Goal: Task Accomplishment & Management: Complete application form

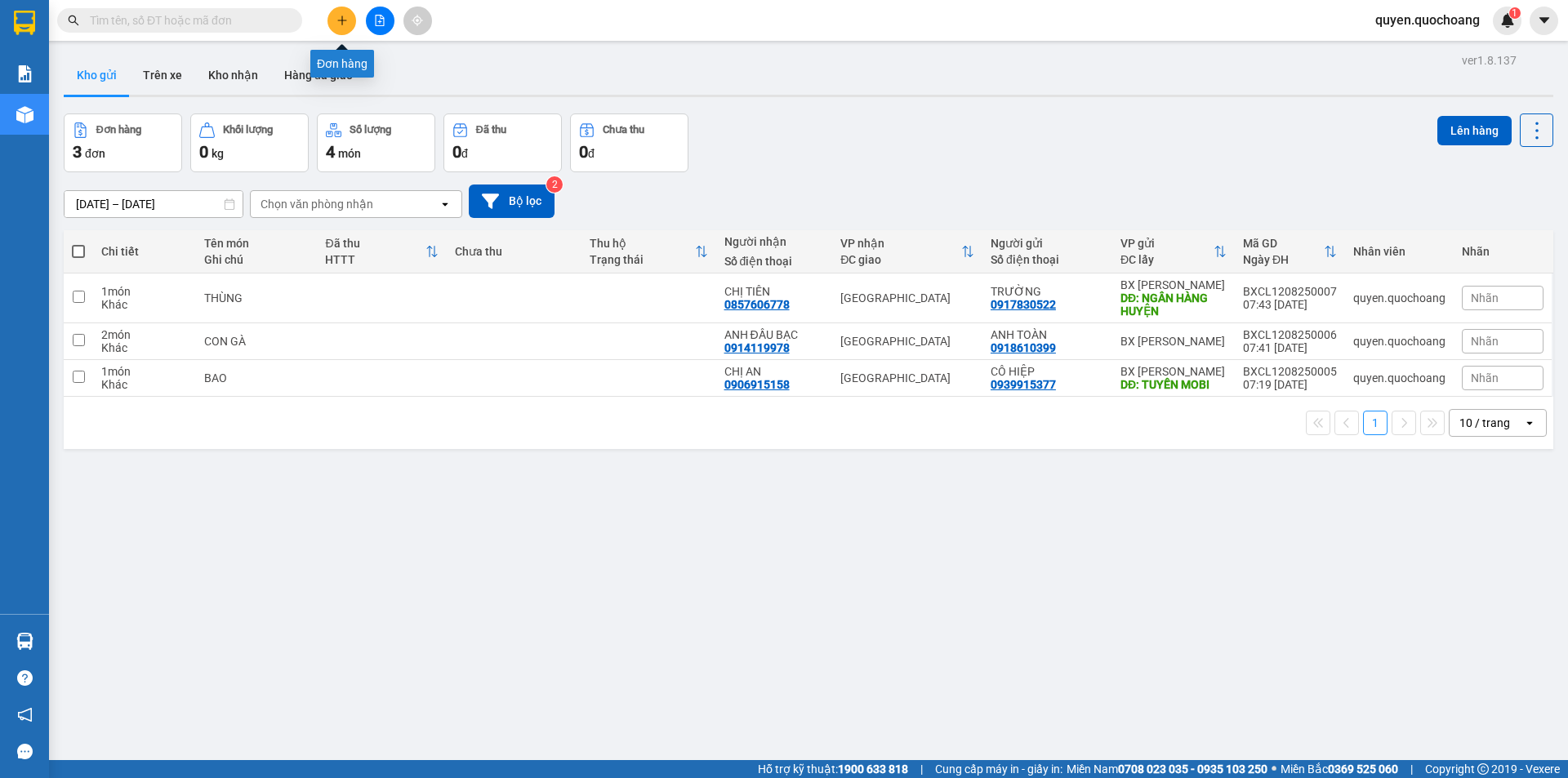
click at [342, 22] on icon "plus" at bounding box center [342, 20] width 11 height 11
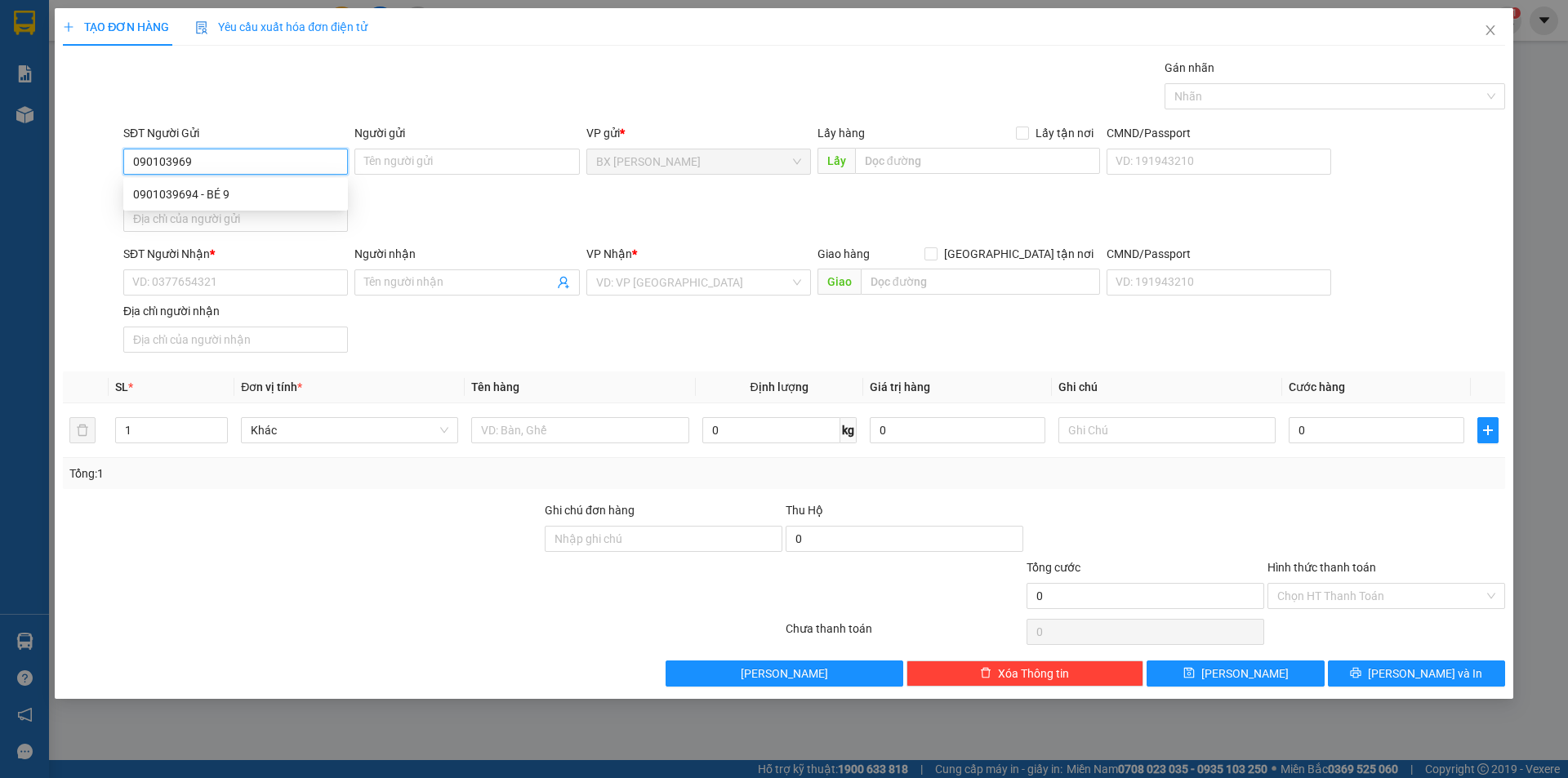
type input "0901039694"
click at [256, 190] on div "0901039694 - BÉ 9" at bounding box center [236, 194] width 205 height 18
type input "BÉ 9"
type input "0901039694"
click at [365, 160] on input "BÉ 9" at bounding box center [467, 161] width 224 height 26
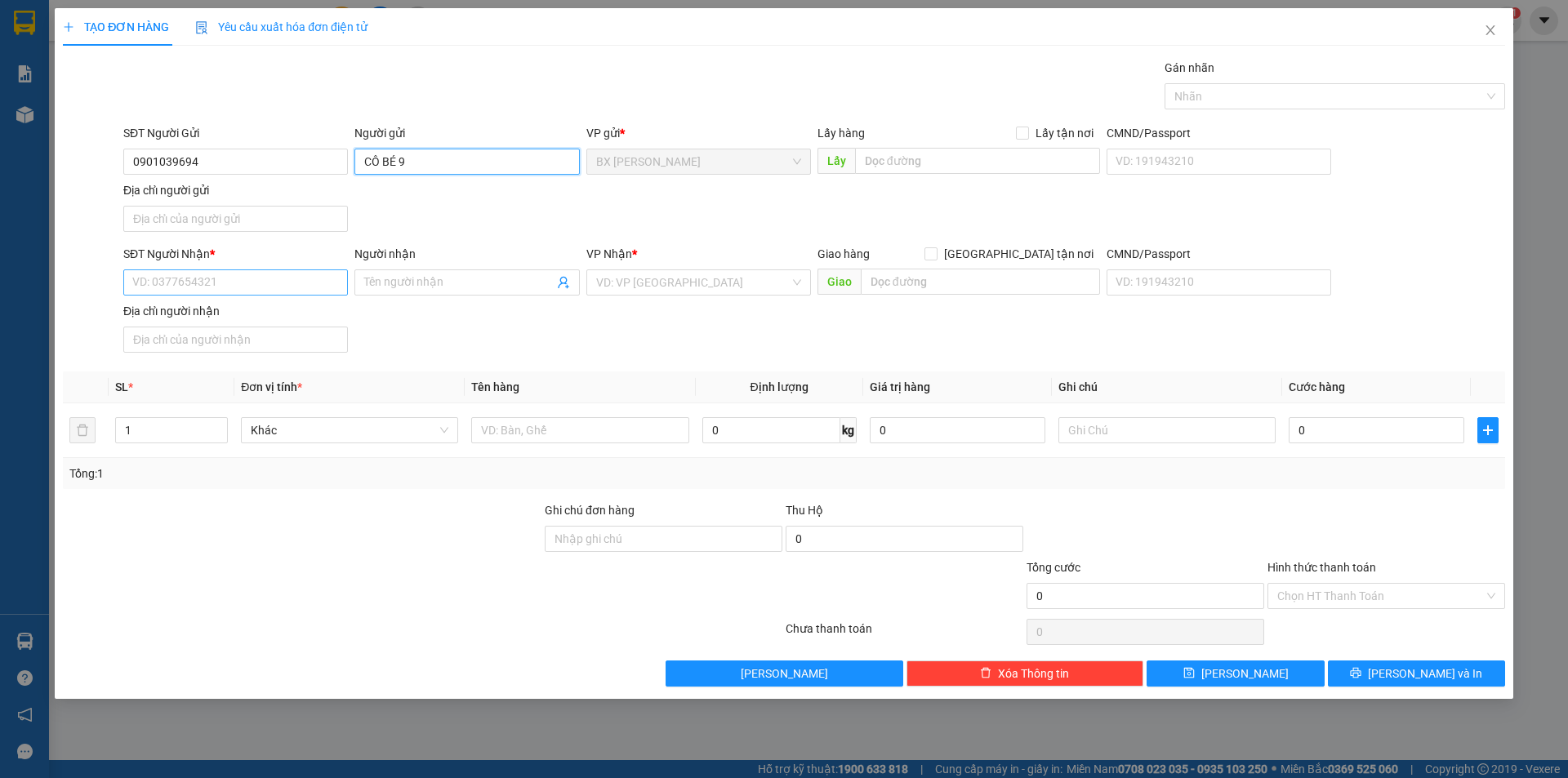
type input "CÔ BÉ 9"
click at [217, 283] on input "SĐT Người Nhận *" at bounding box center [236, 282] width 224 height 26
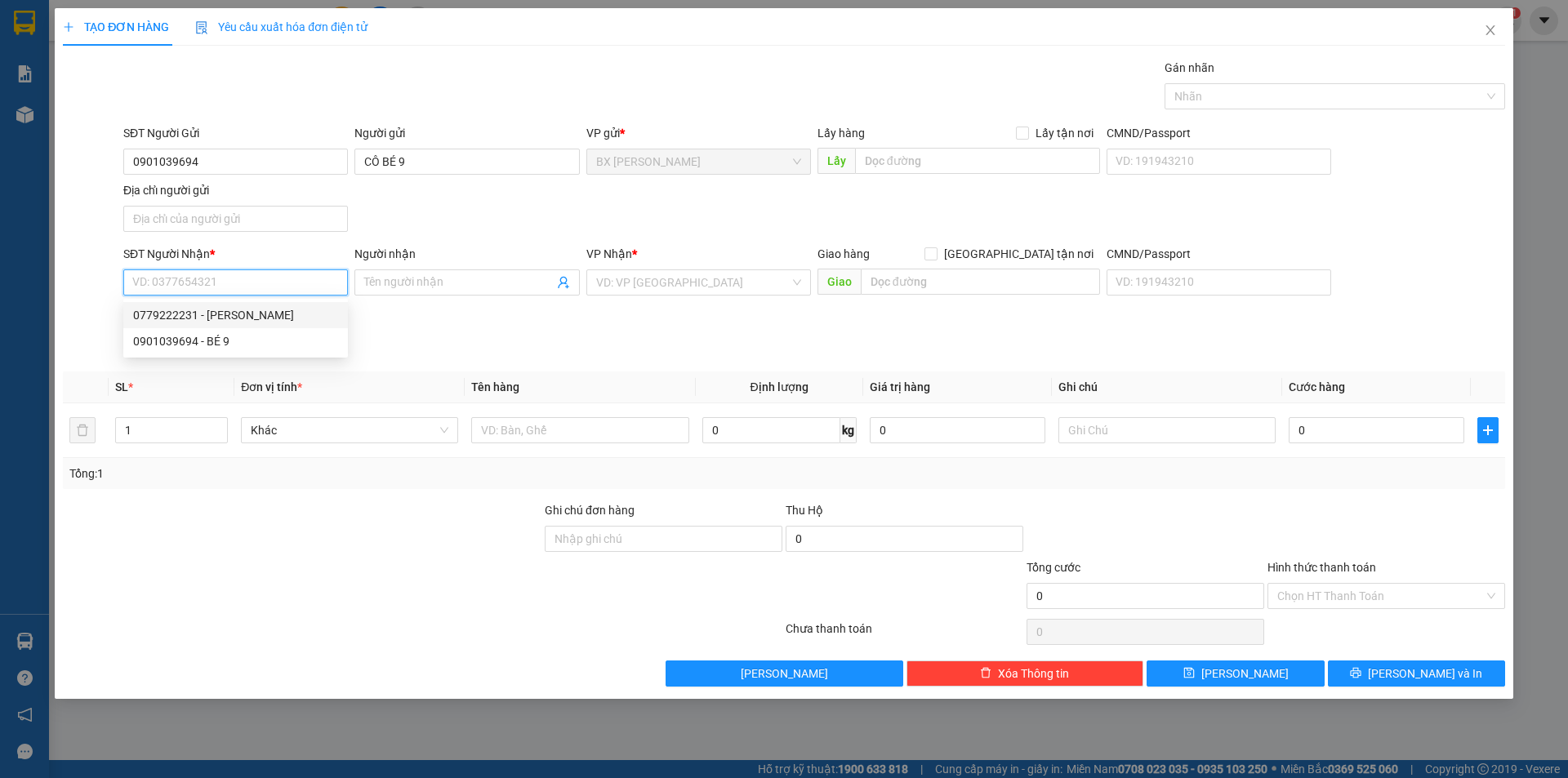
click at [263, 311] on div "0779222231 - [PERSON_NAME]" at bounding box center [236, 315] width 205 height 18
type input "0779222231"
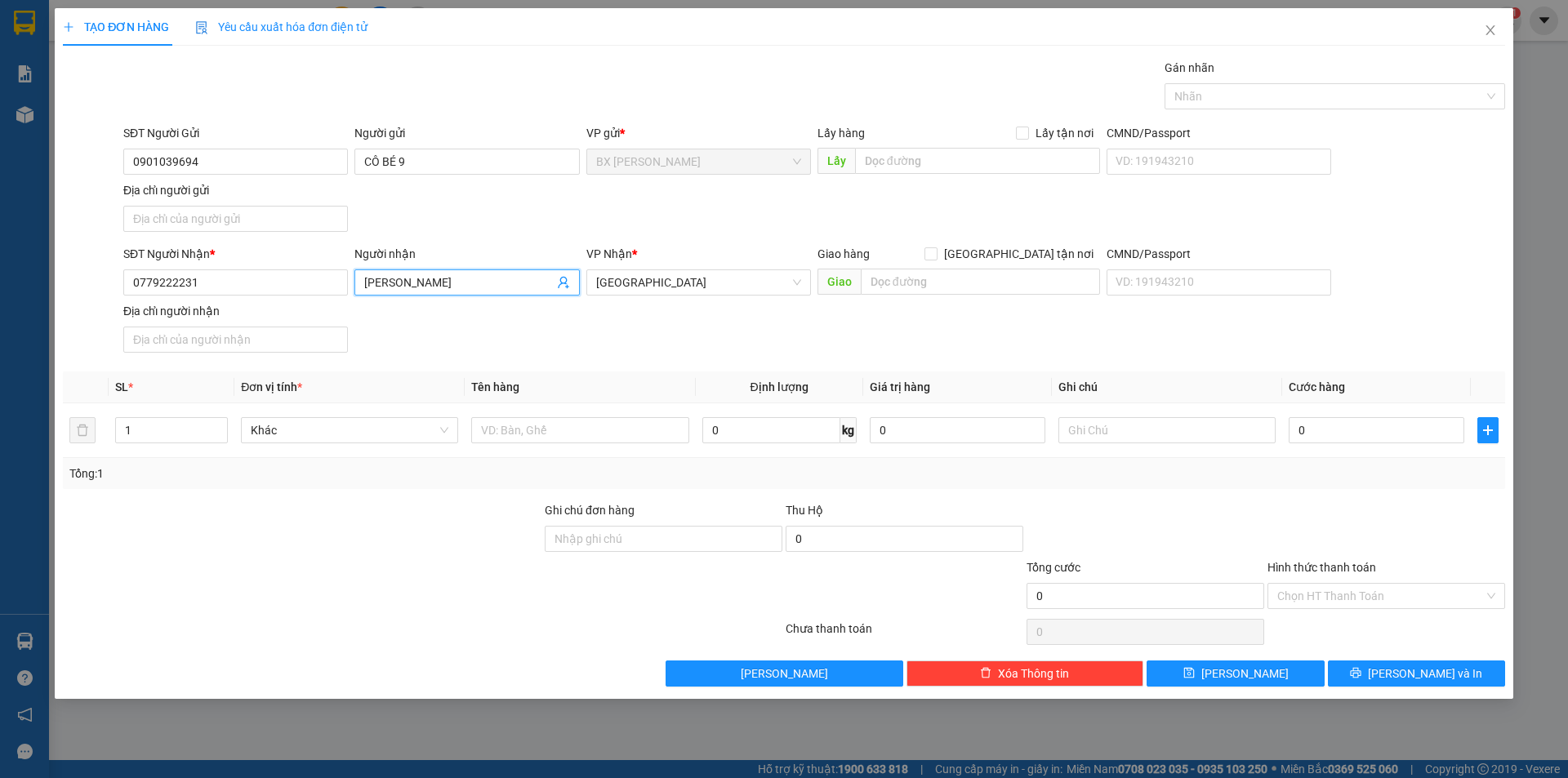
drag, startPoint x: 406, startPoint y: 283, endPoint x: 104, endPoint y: 291, distance: 302.1
click at [108, 289] on div "SĐT Người Nhận * 0779222231 Người nhận ĐOÀN THỊ LAI ĐOÀN THỊ LAI VP Nhận * [GEO…" at bounding box center [784, 302] width 1445 height 114
type input "CHỊ [PERSON_NAME]"
click at [551, 433] on input "text" at bounding box center [580, 430] width 217 height 26
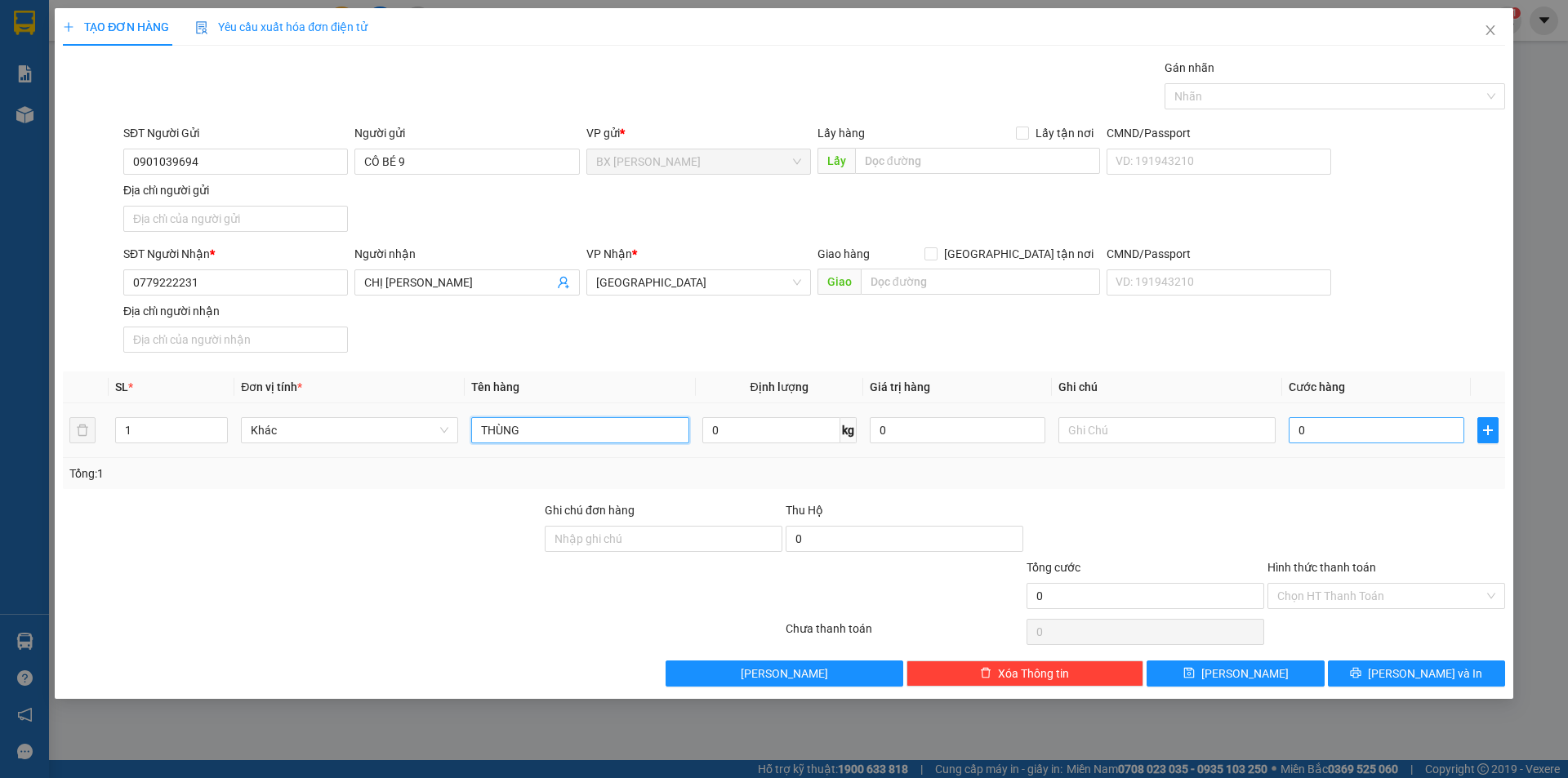
type input "THÙNG"
click at [1320, 419] on input "0" at bounding box center [1376, 430] width 175 height 26
type input "4"
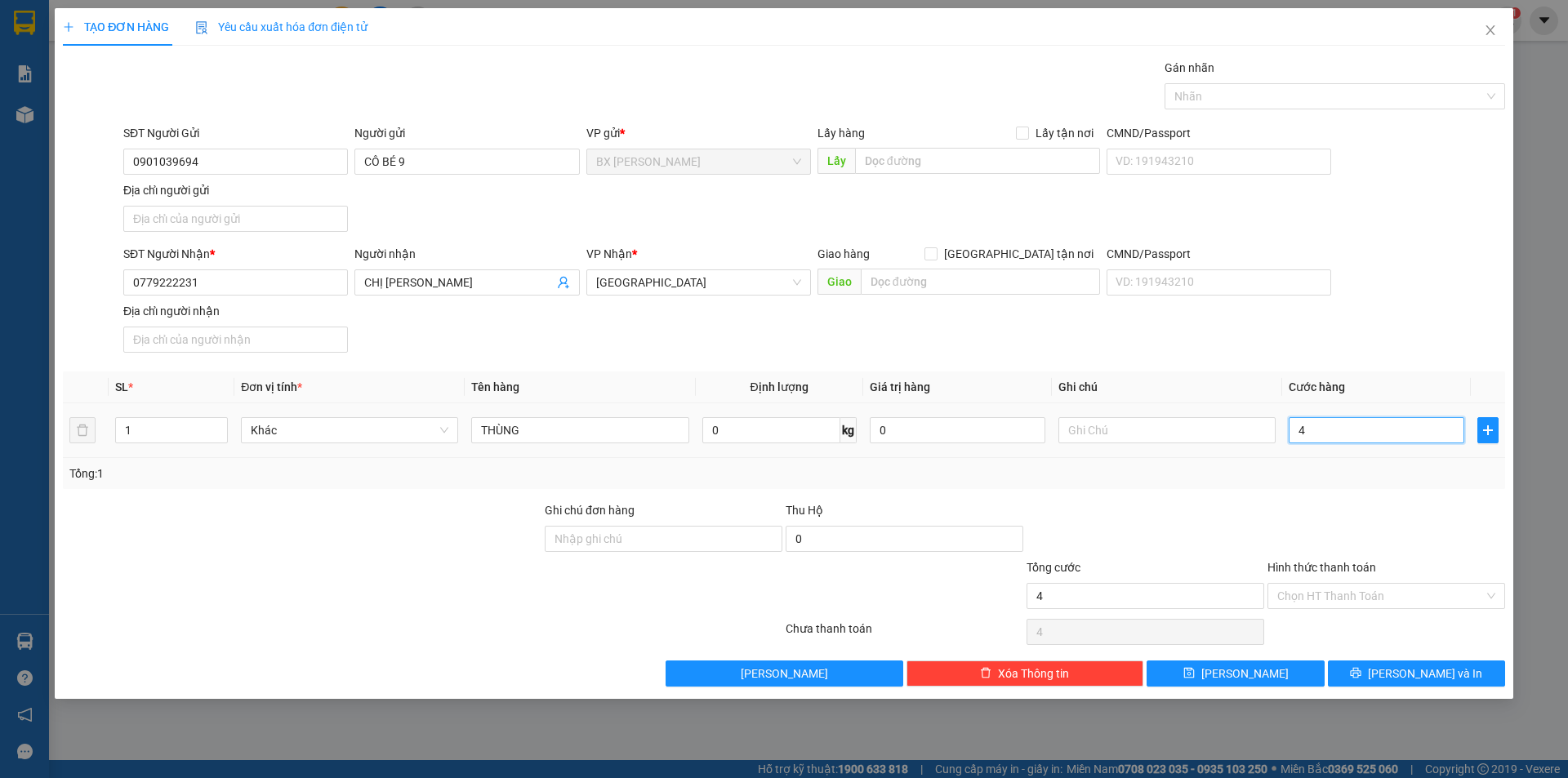
type input "40"
type input "400"
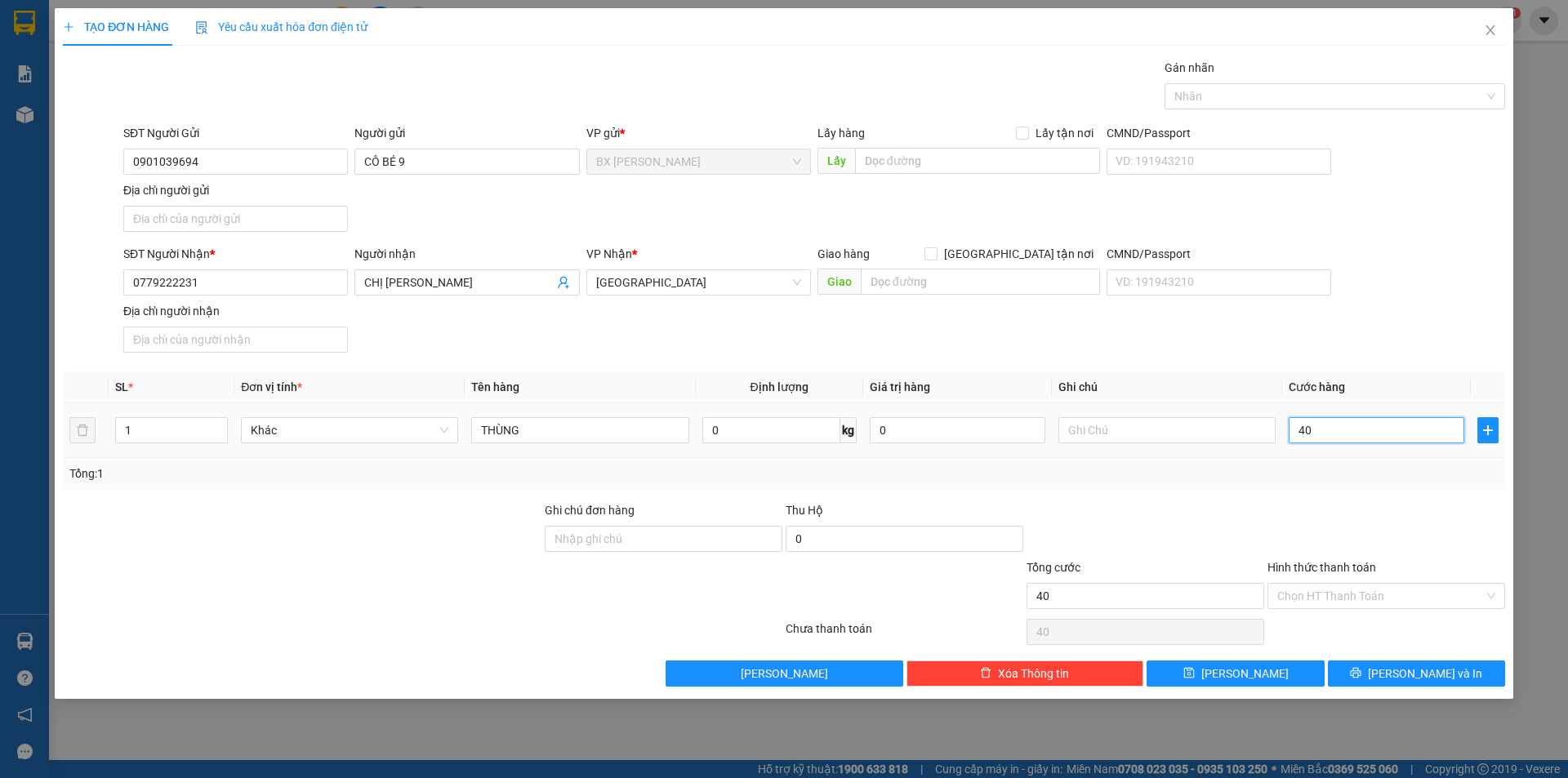
type input "400"
type input "4.000"
type input "40.000"
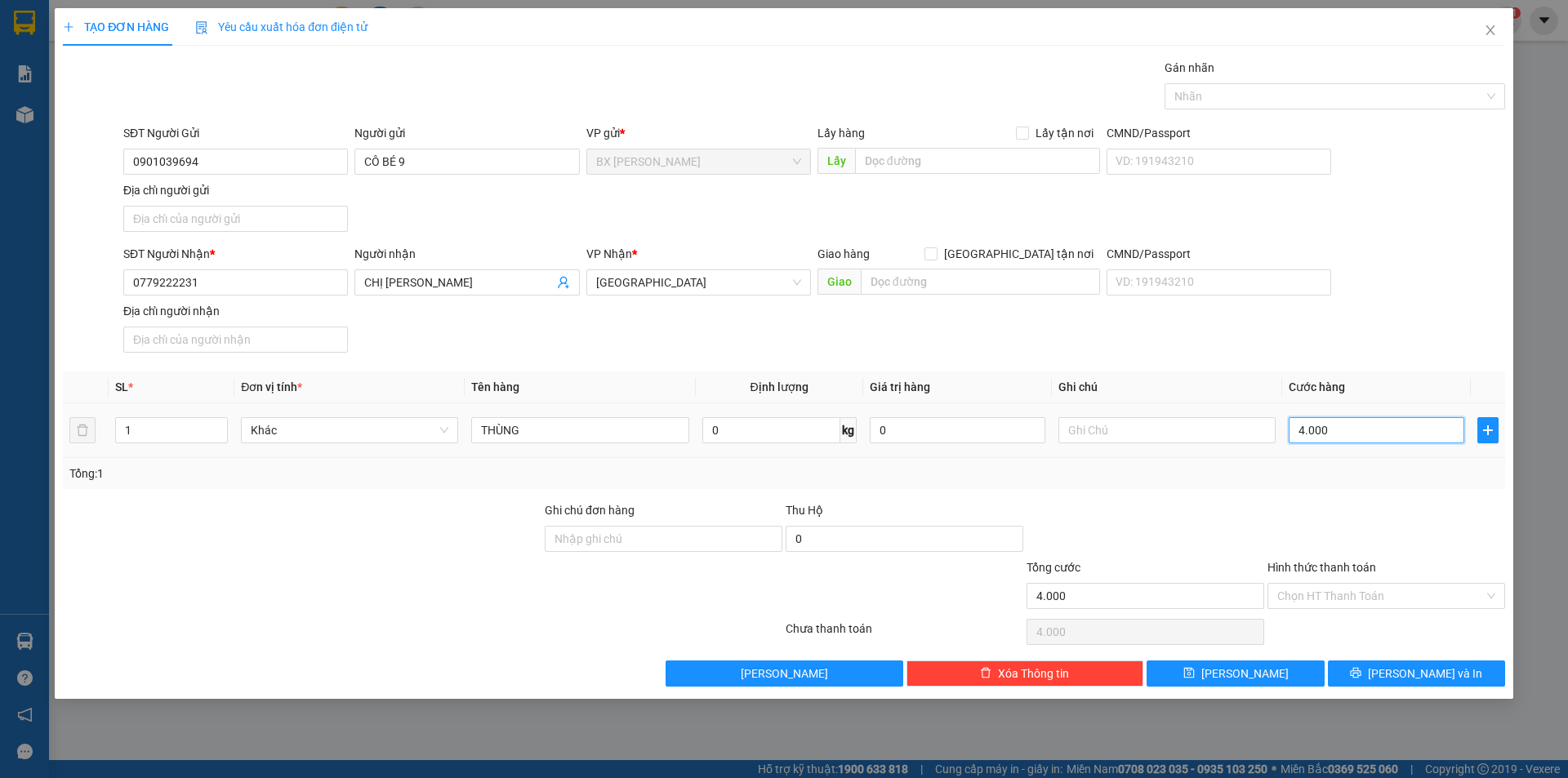
type input "40.000"
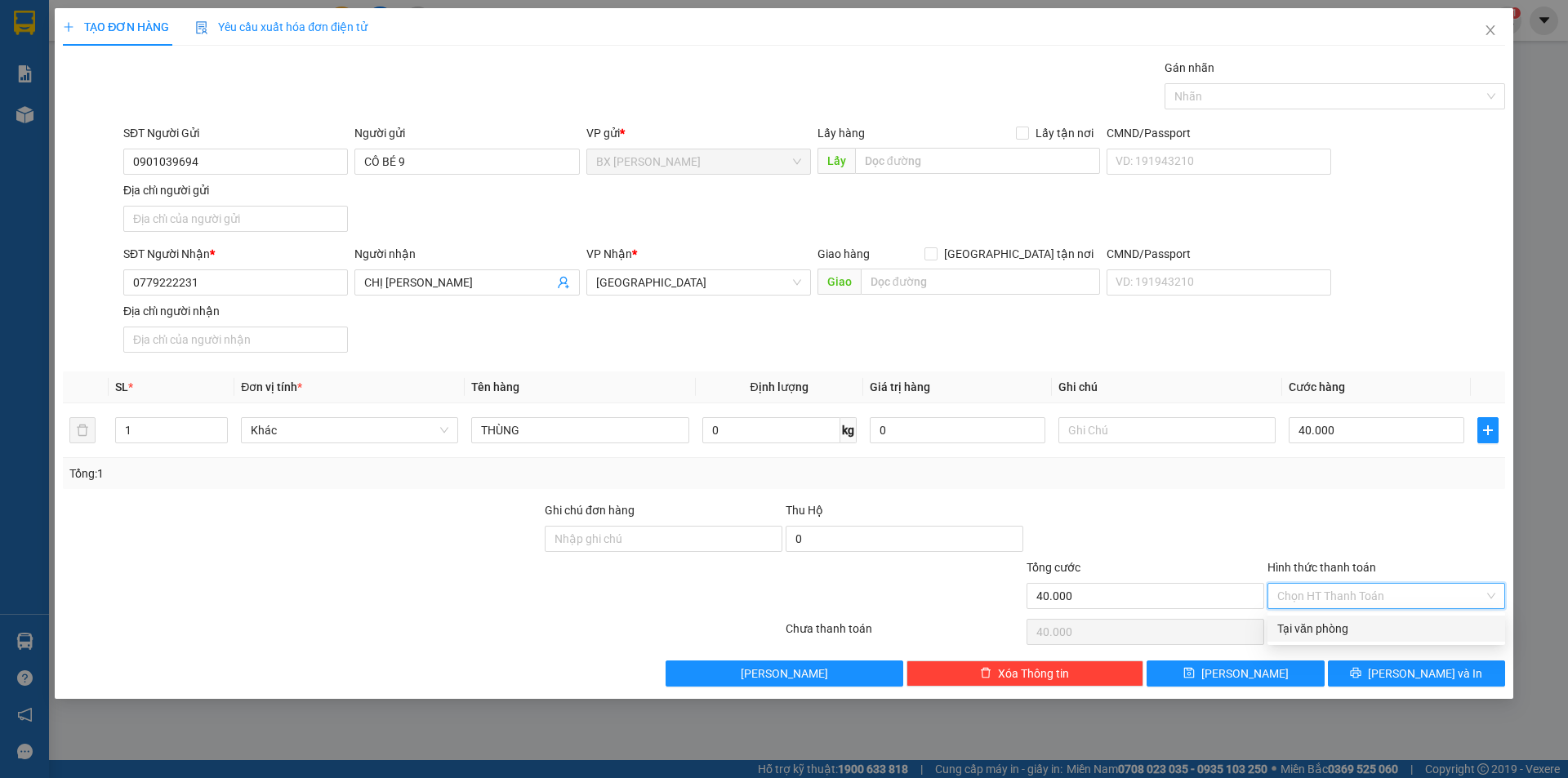
click at [1359, 598] on input "Hình thức thanh toán" at bounding box center [1380, 596] width 206 height 24
click at [1325, 627] on div "Tại văn phòng" at bounding box center [1386, 628] width 218 height 18
type input "0"
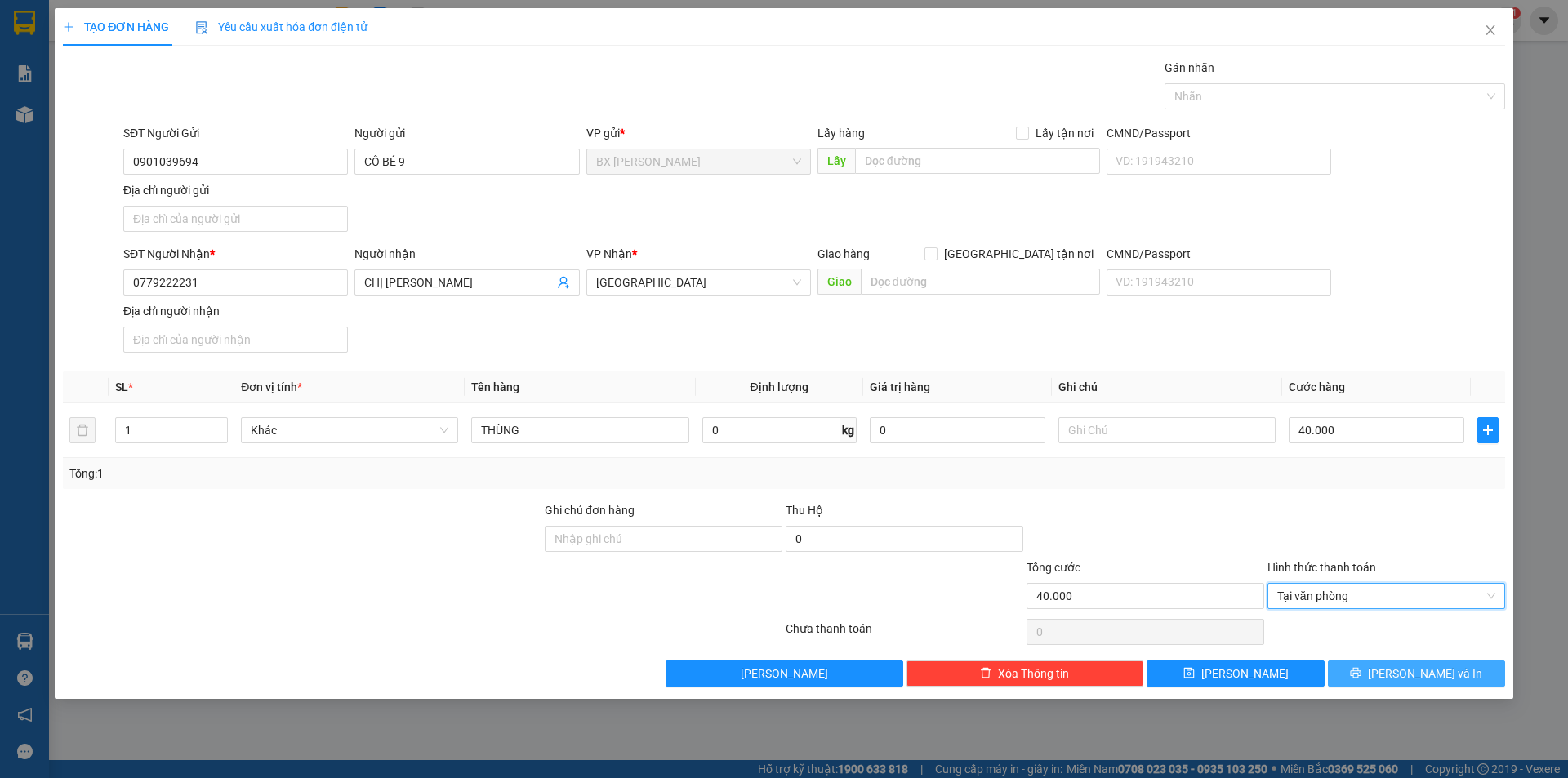
click at [1403, 674] on span "[PERSON_NAME] và In" at bounding box center [1425, 673] width 114 height 18
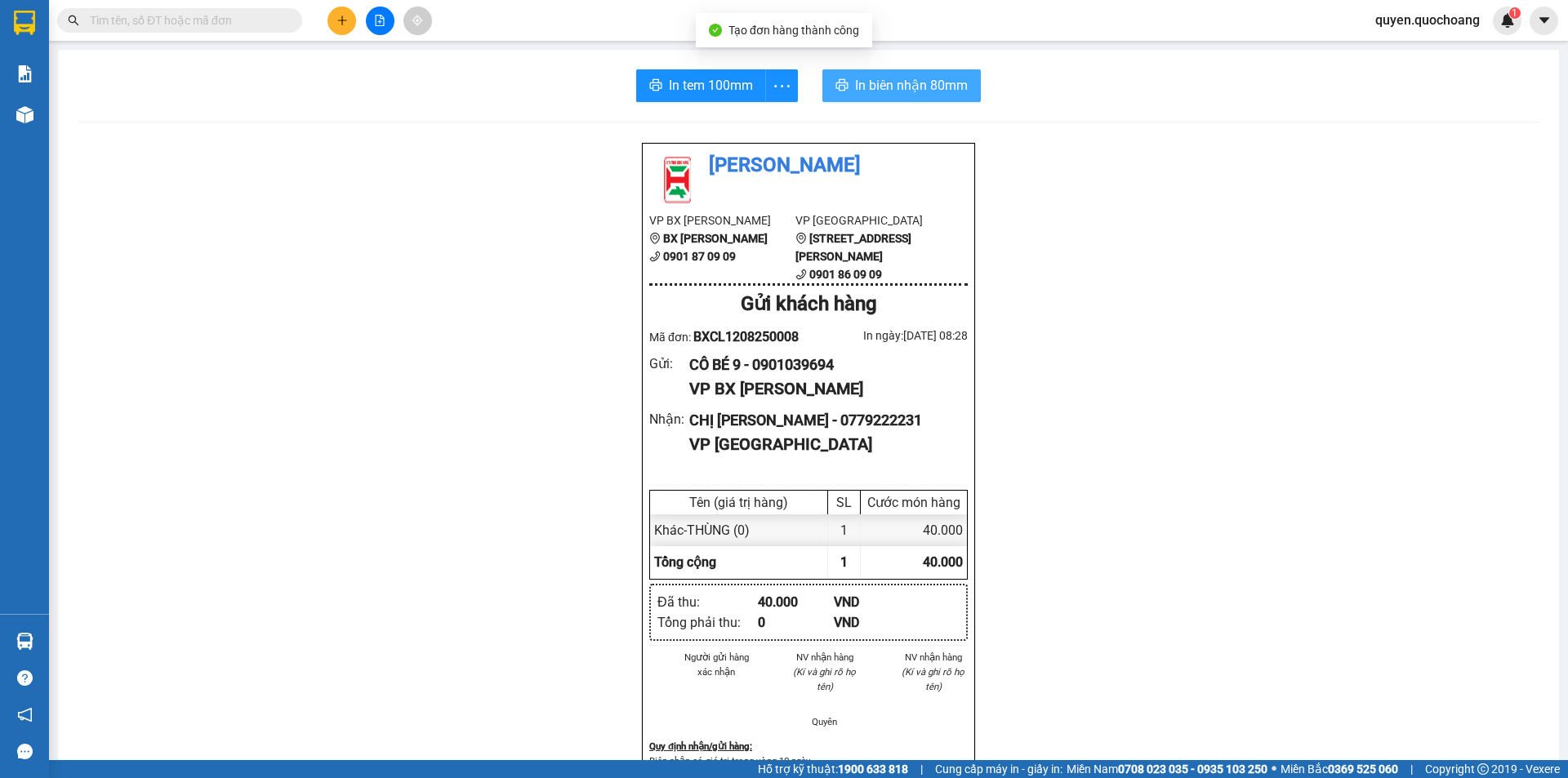
click at [886, 83] on span "In biên nhận 80mm" at bounding box center [911, 85] width 113 height 21
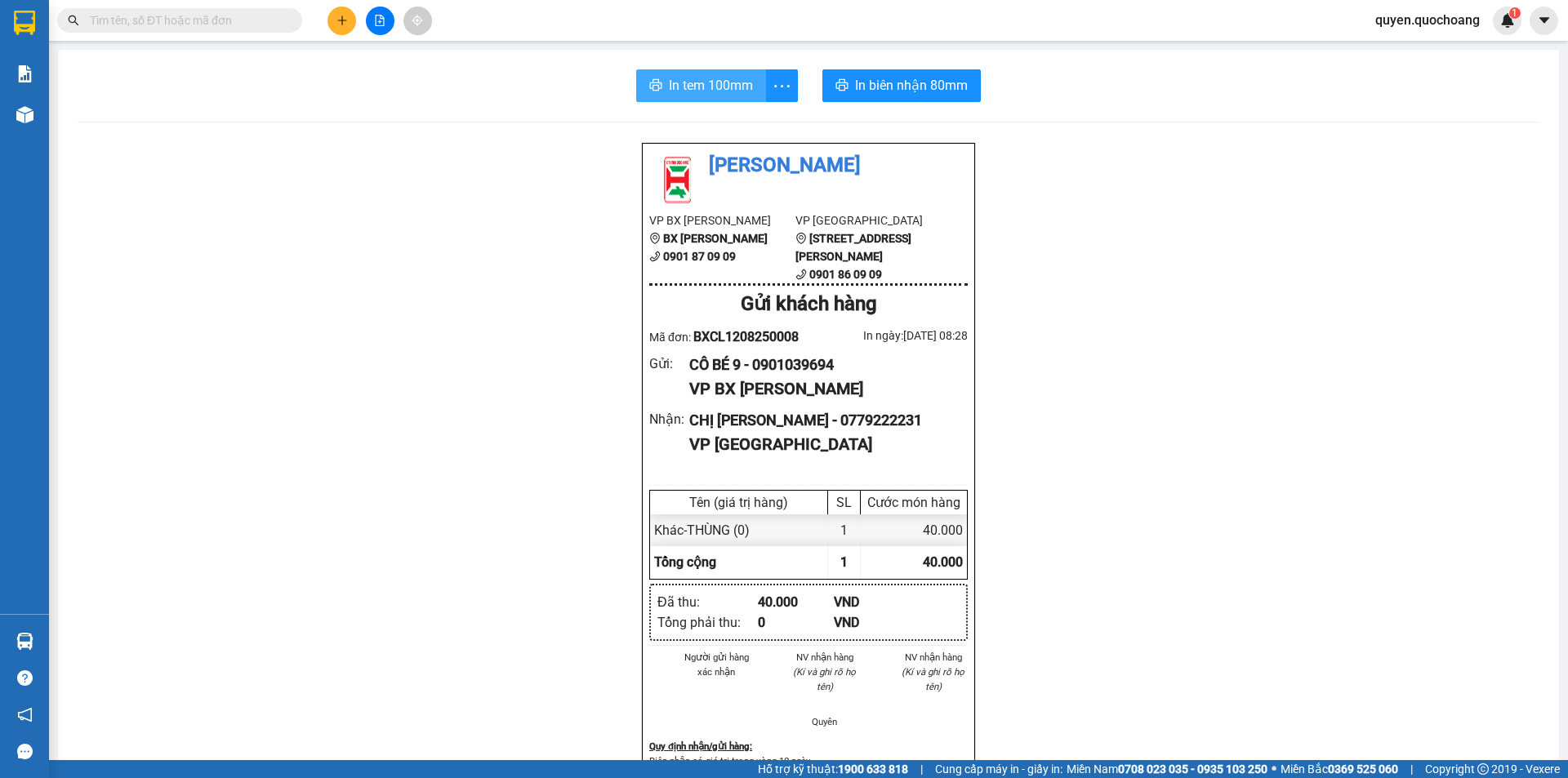
click at [725, 89] on span "In tem 100mm" at bounding box center [710, 85] width 84 height 21
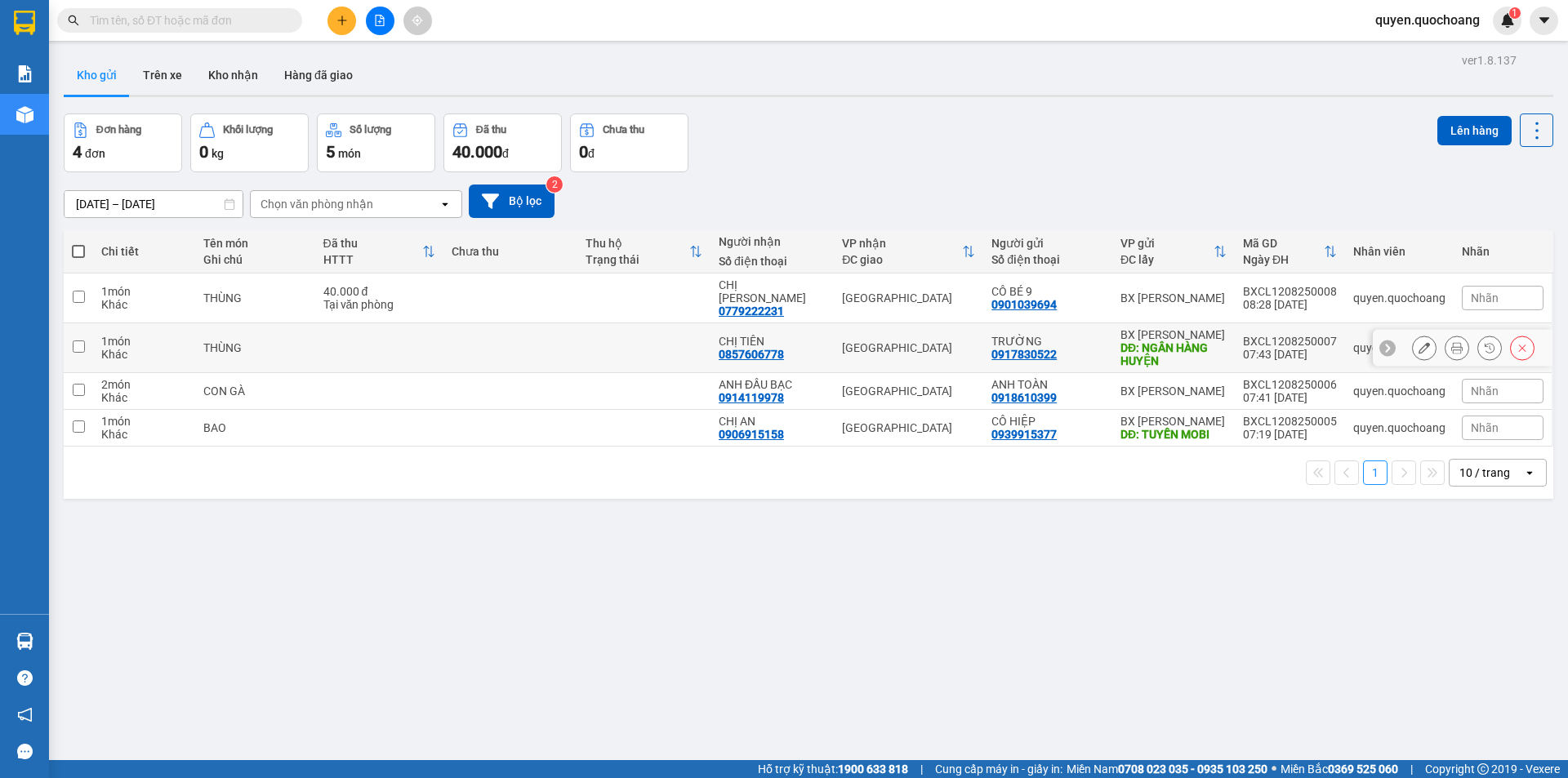
click at [1073, 323] on td "TRƯỜNG 0917830522" at bounding box center [1048, 348] width 129 height 50
checkbox input "true"
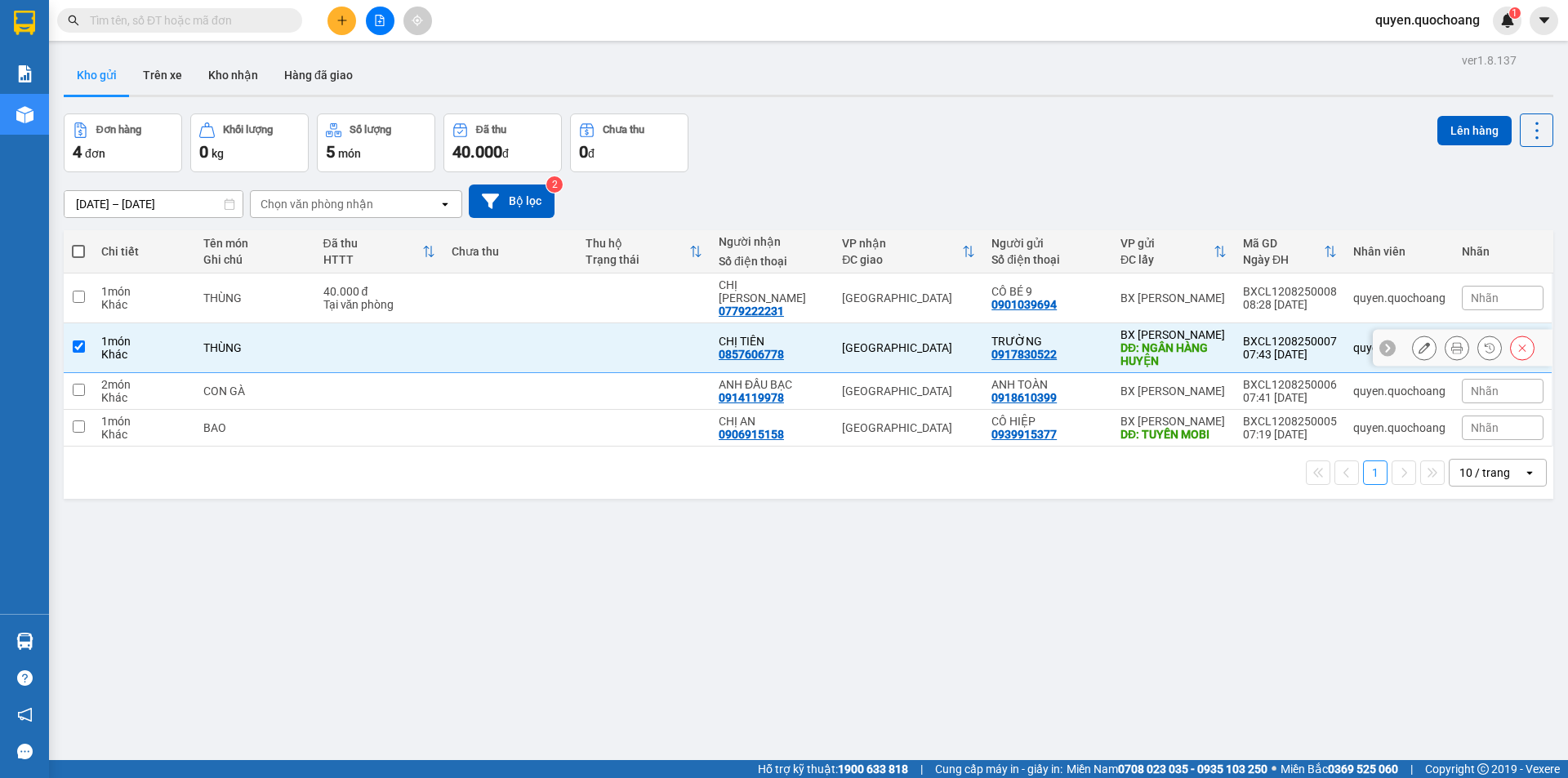
click at [1063, 388] on div "ANH TOÀN 0918610399" at bounding box center [1048, 391] width 113 height 26
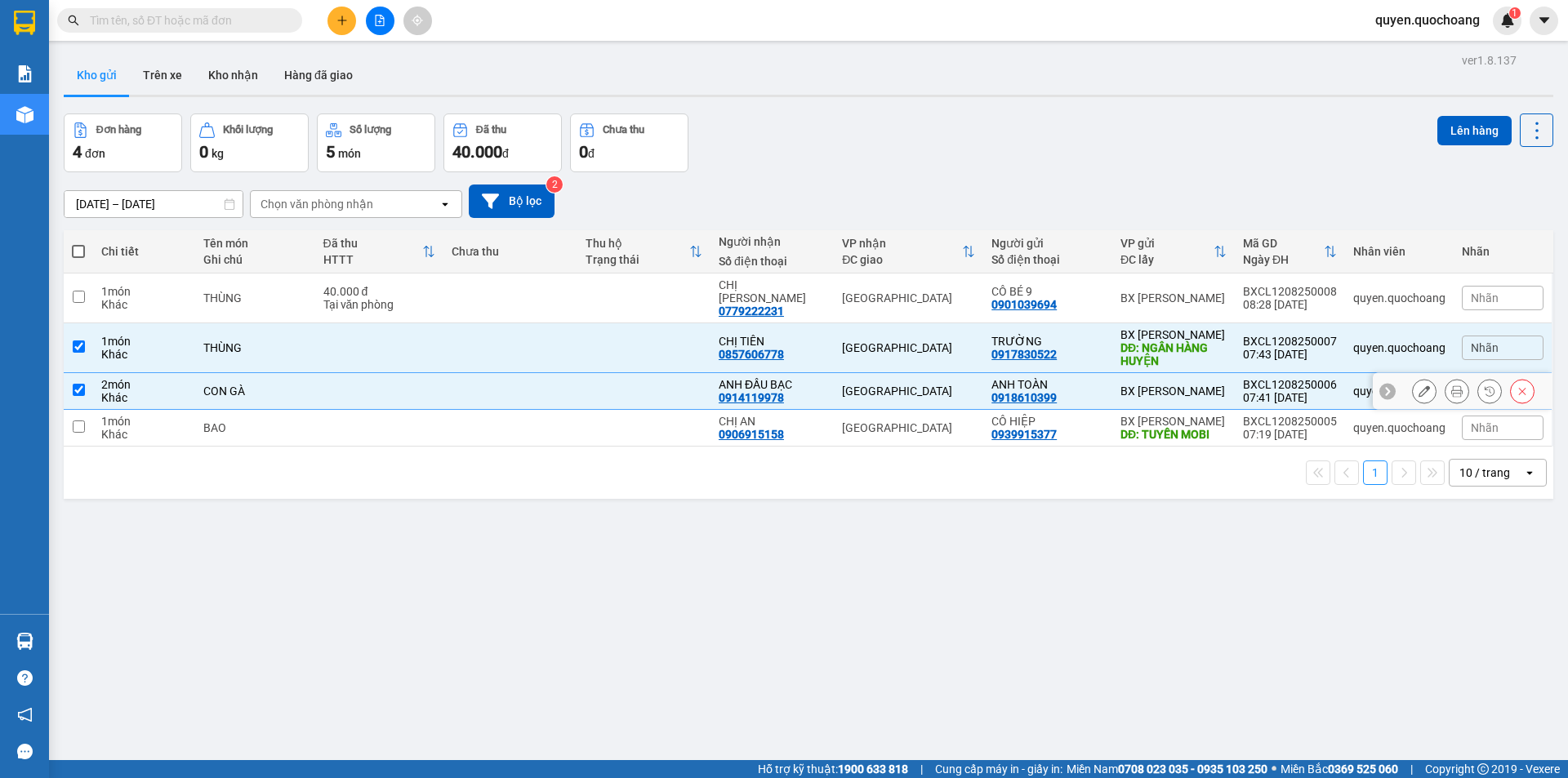
drag, startPoint x: 1063, startPoint y: 388, endPoint x: 1065, endPoint y: 443, distance: 55.0
click at [1062, 390] on div "ANH TOÀN 0918610399" at bounding box center [1048, 391] width 113 height 26
checkbox input "false"
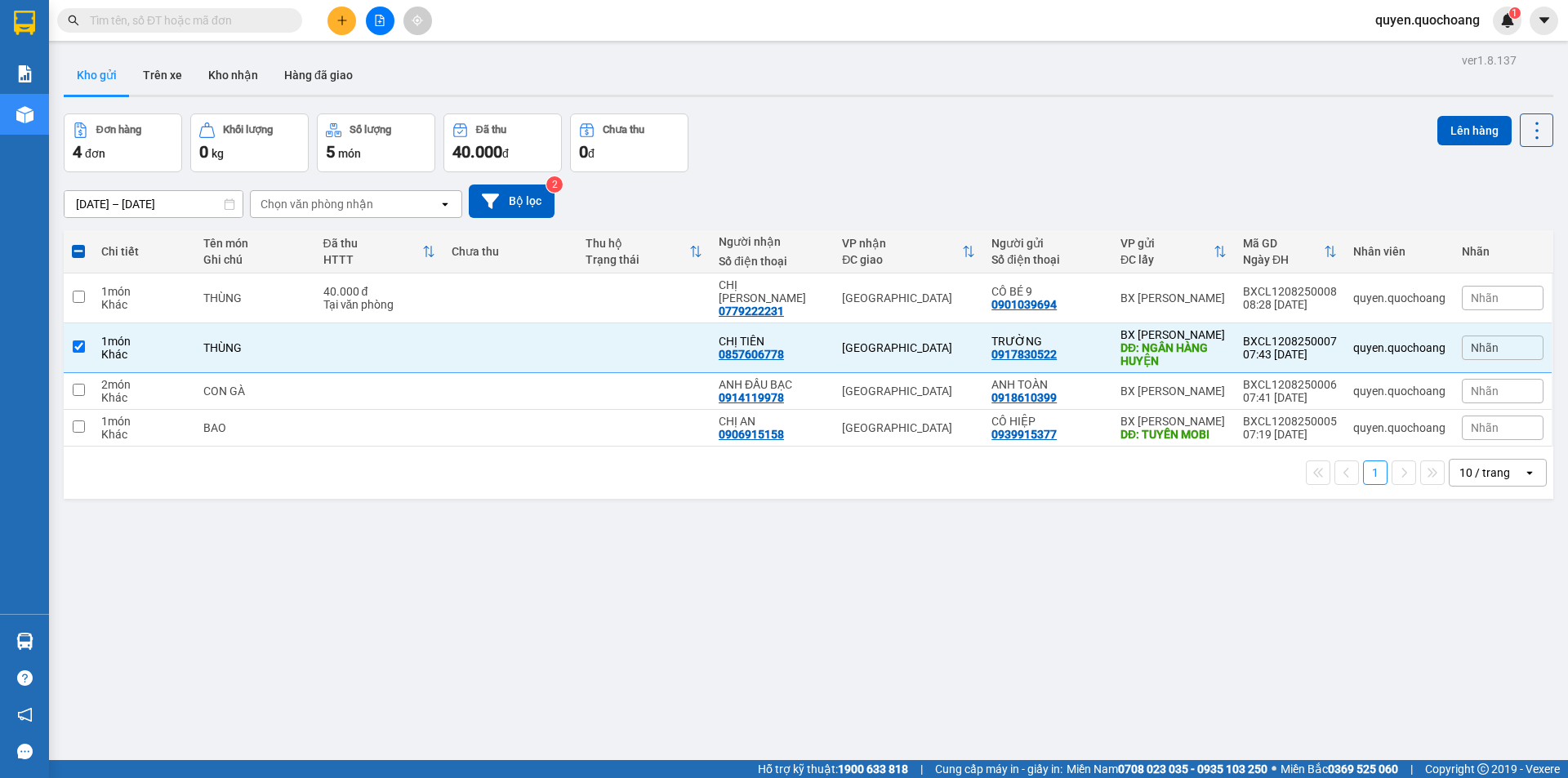
click at [1065, 459] on div "1 10 / trang open" at bounding box center [808, 473] width 1477 height 28
click at [1087, 429] on td "CÔ HIỆP 0939915377" at bounding box center [1048, 428] width 129 height 37
checkbox input "true"
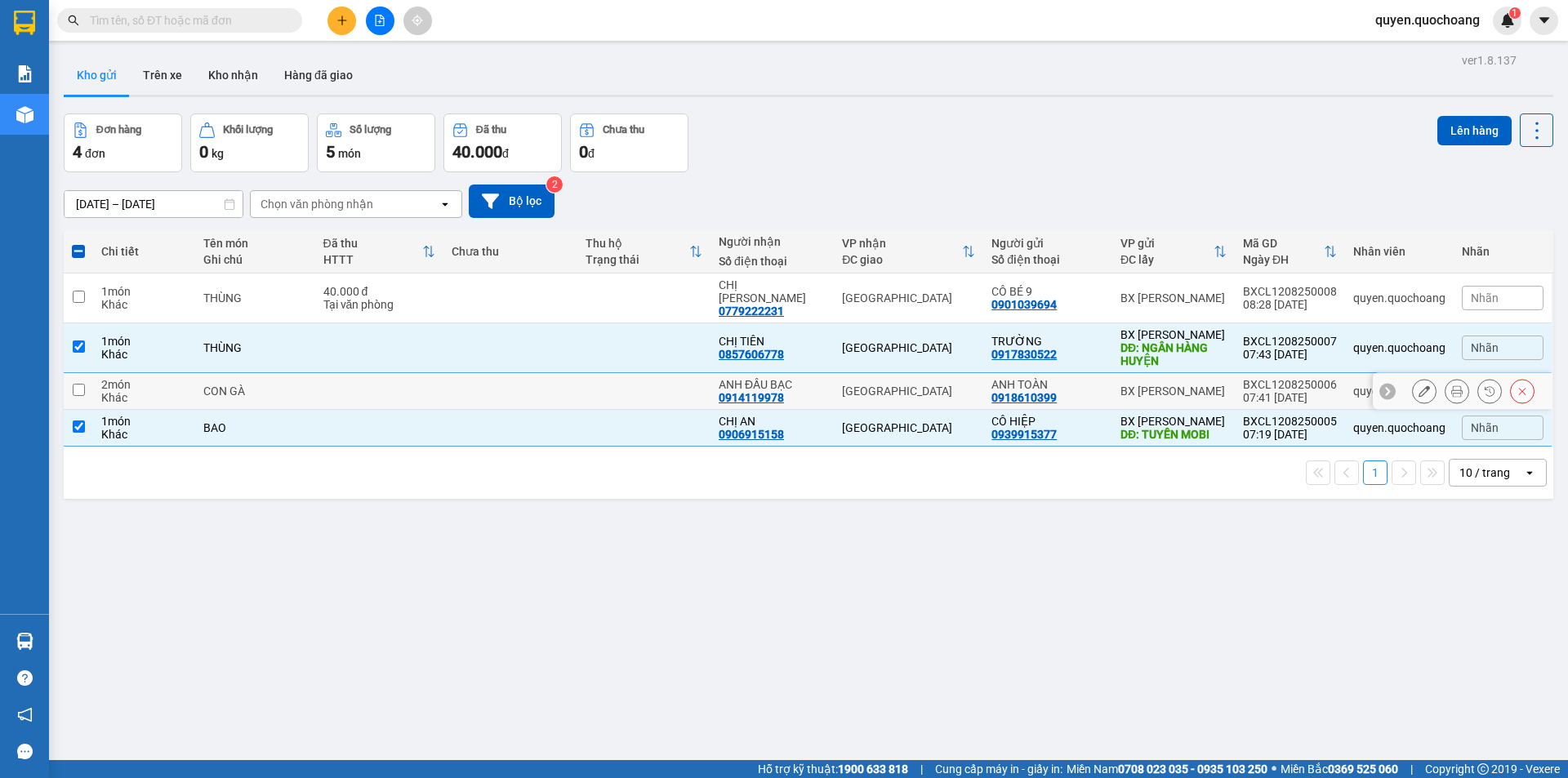
click at [1097, 391] on td "ANH TOÀN 0918610399" at bounding box center [1048, 391] width 129 height 37
checkbox input "true"
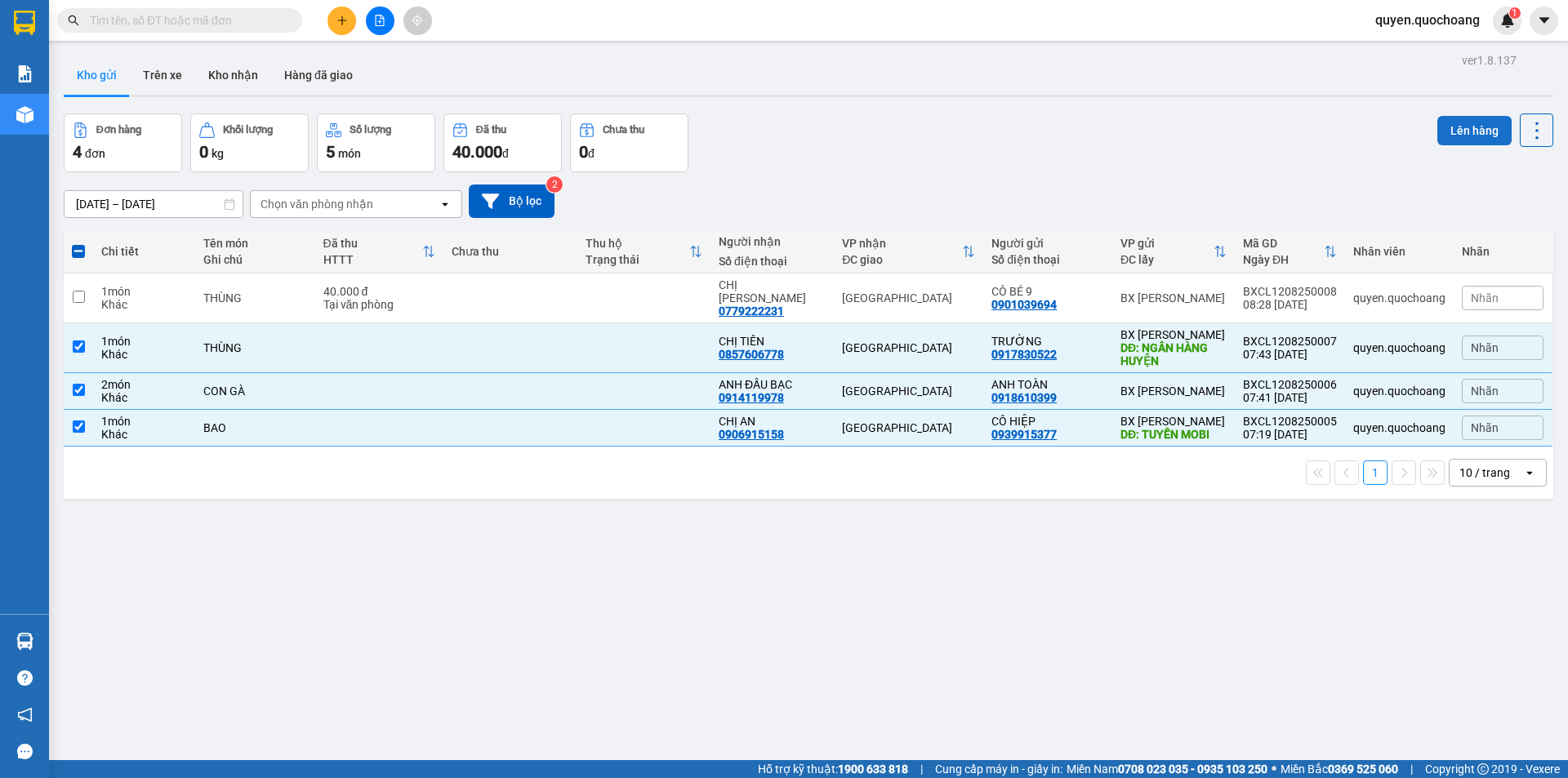
click at [1449, 129] on button "Lên hàng" at bounding box center [1474, 130] width 74 height 29
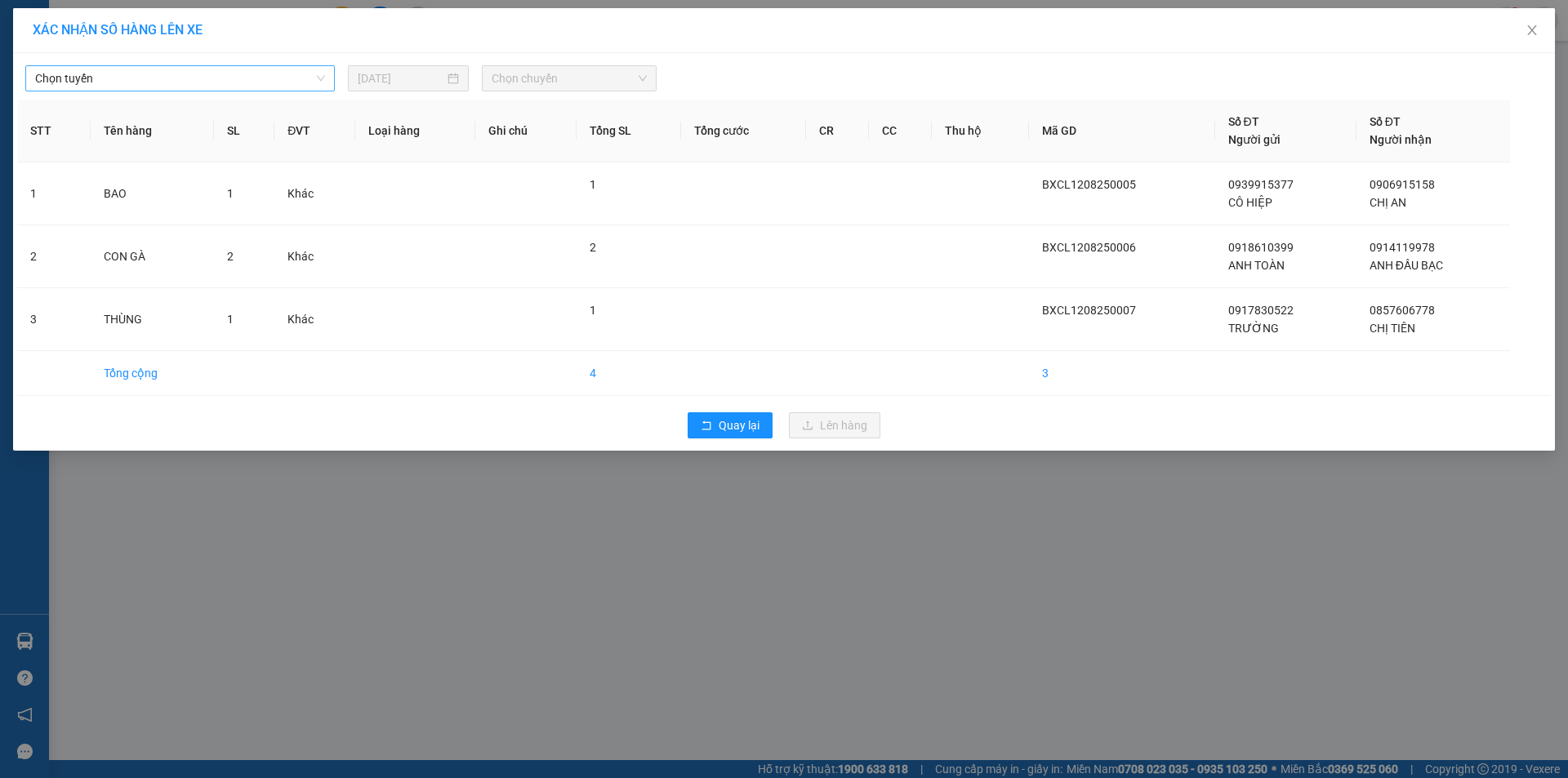
click at [220, 84] on span "Chọn tuyến" at bounding box center [180, 78] width 290 height 24
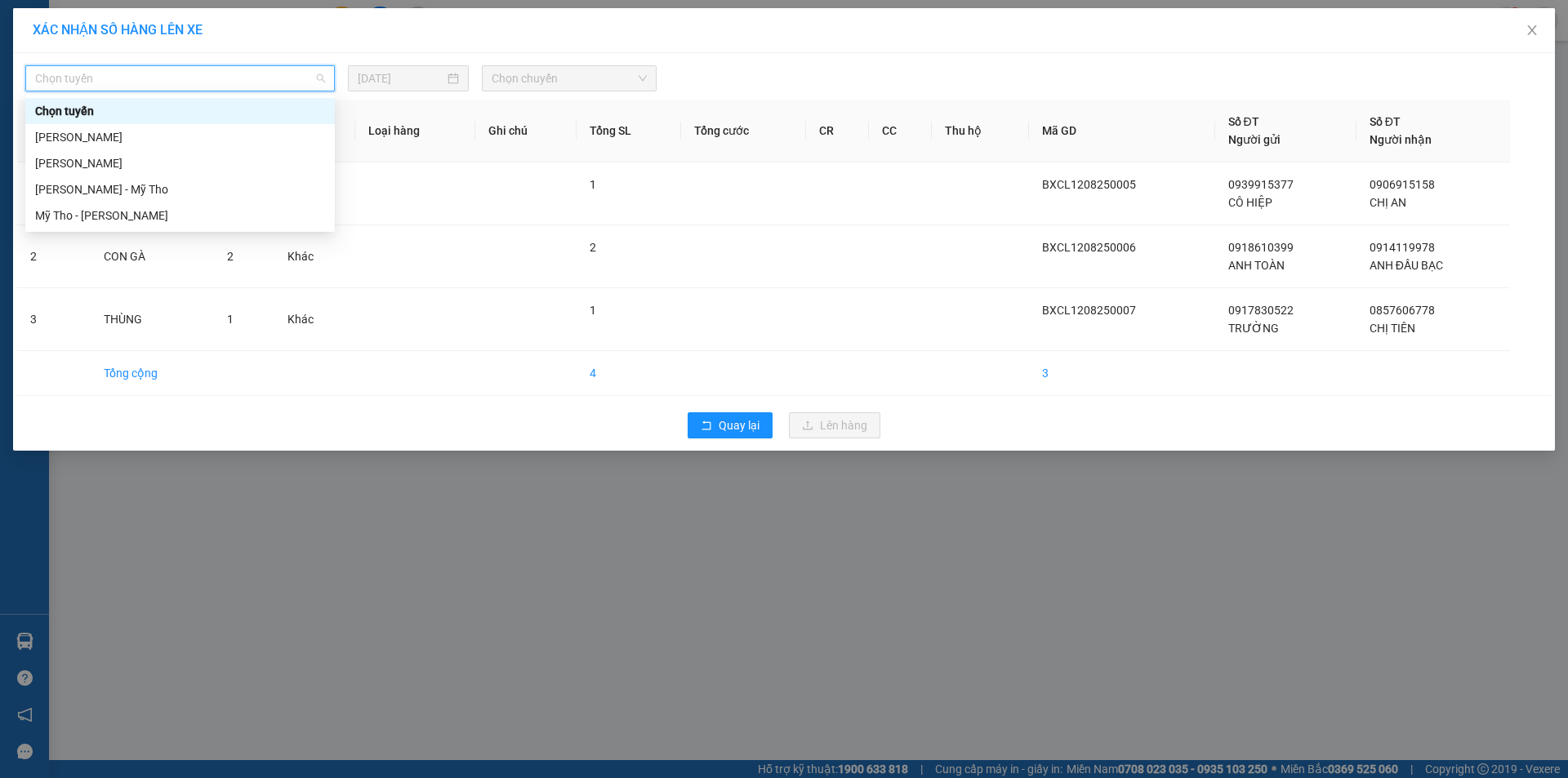
click at [154, 120] on div "Chọn tuyến" at bounding box center [179, 111] width 310 height 26
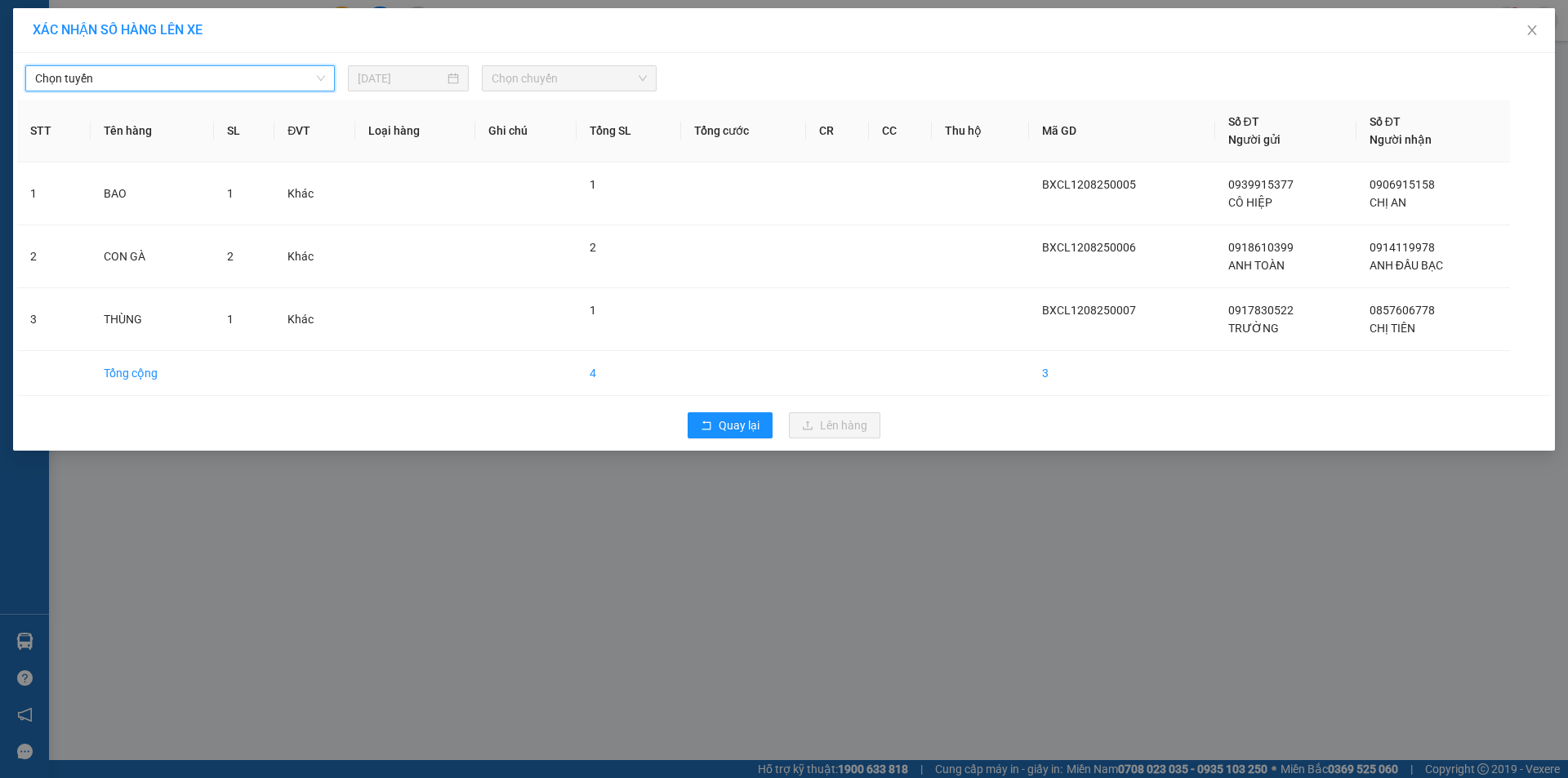
click at [175, 91] on div "Chọn tuyến Chọn tuyến [DATE] Chọn chuyến STT Tên hàng SL ĐVT Loại hàng Ghi chú …" at bounding box center [784, 252] width 1542 height 398
click at [150, 81] on span "Chọn tuyến" at bounding box center [180, 78] width 290 height 24
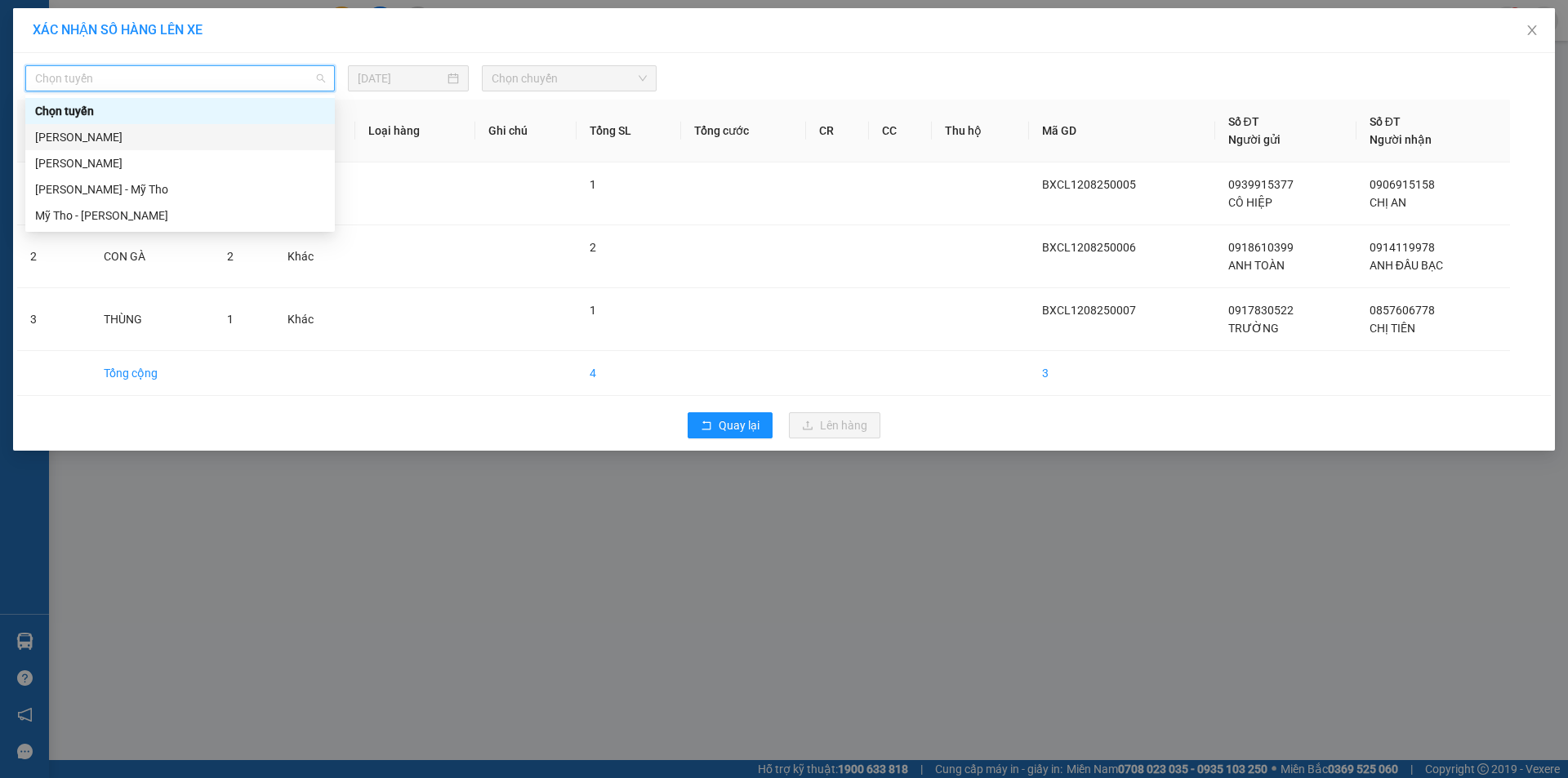
drag, startPoint x: 72, startPoint y: 134, endPoint x: 84, endPoint y: 139, distance: 13.0
click at [72, 135] on div "[PERSON_NAME]" at bounding box center [180, 137] width 290 height 18
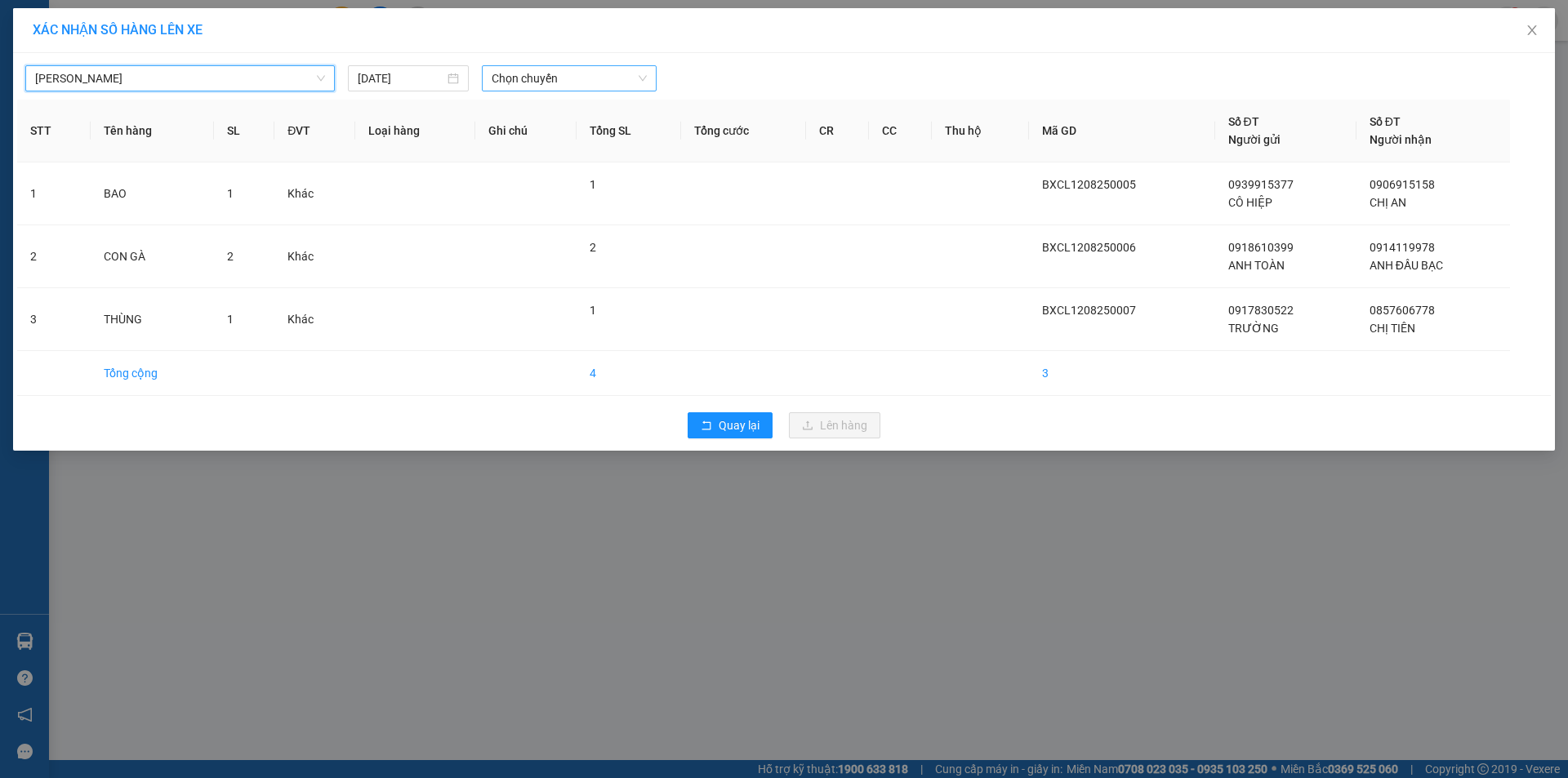
click at [557, 83] on span "Chọn chuyến" at bounding box center [570, 78] width 155 height 24
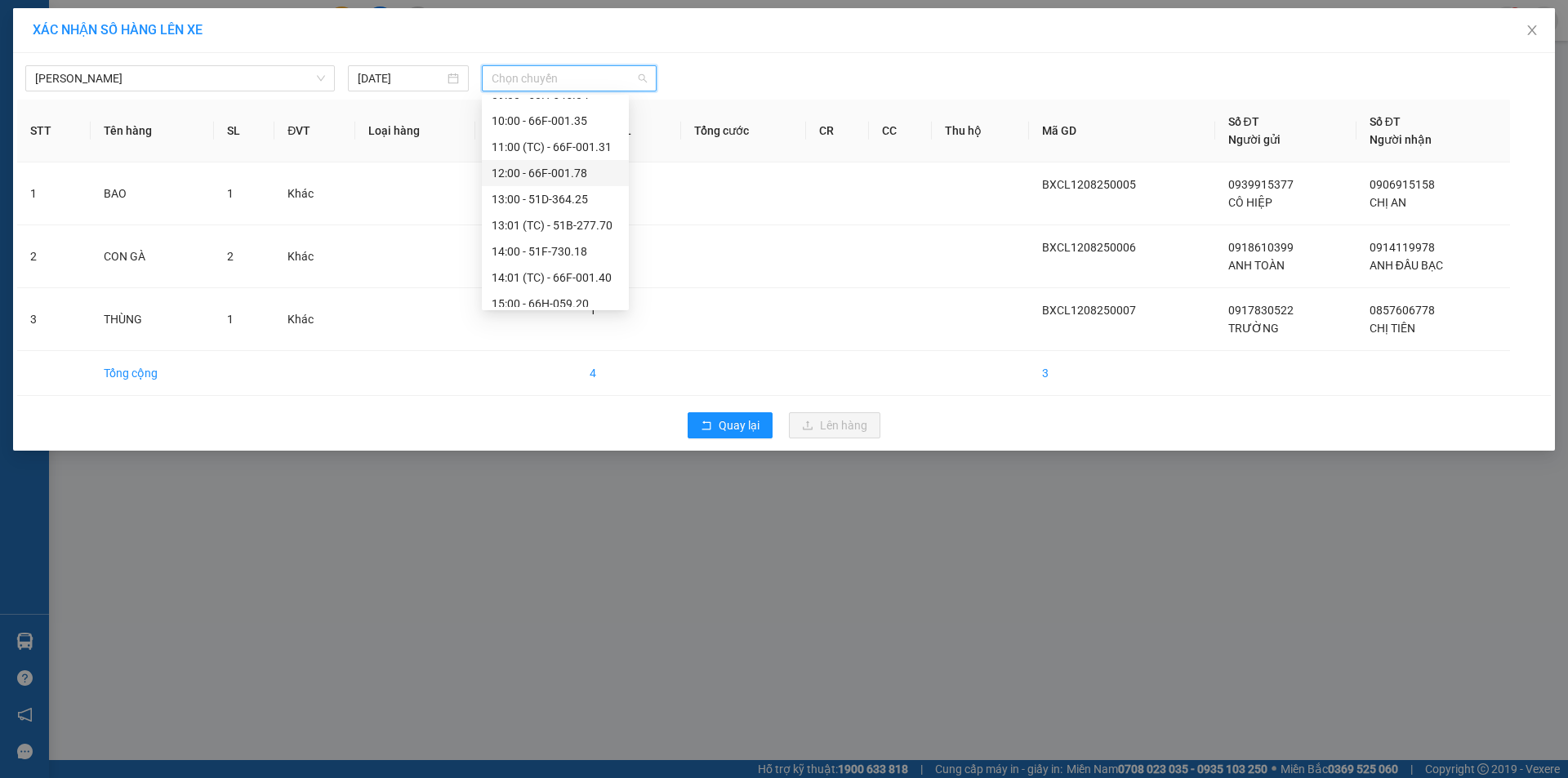
scroll to position [327, 0]
click at [564, 152] on div "08:00 - 50H-394.80" at bounding box center [556, 150] width 128 height 18
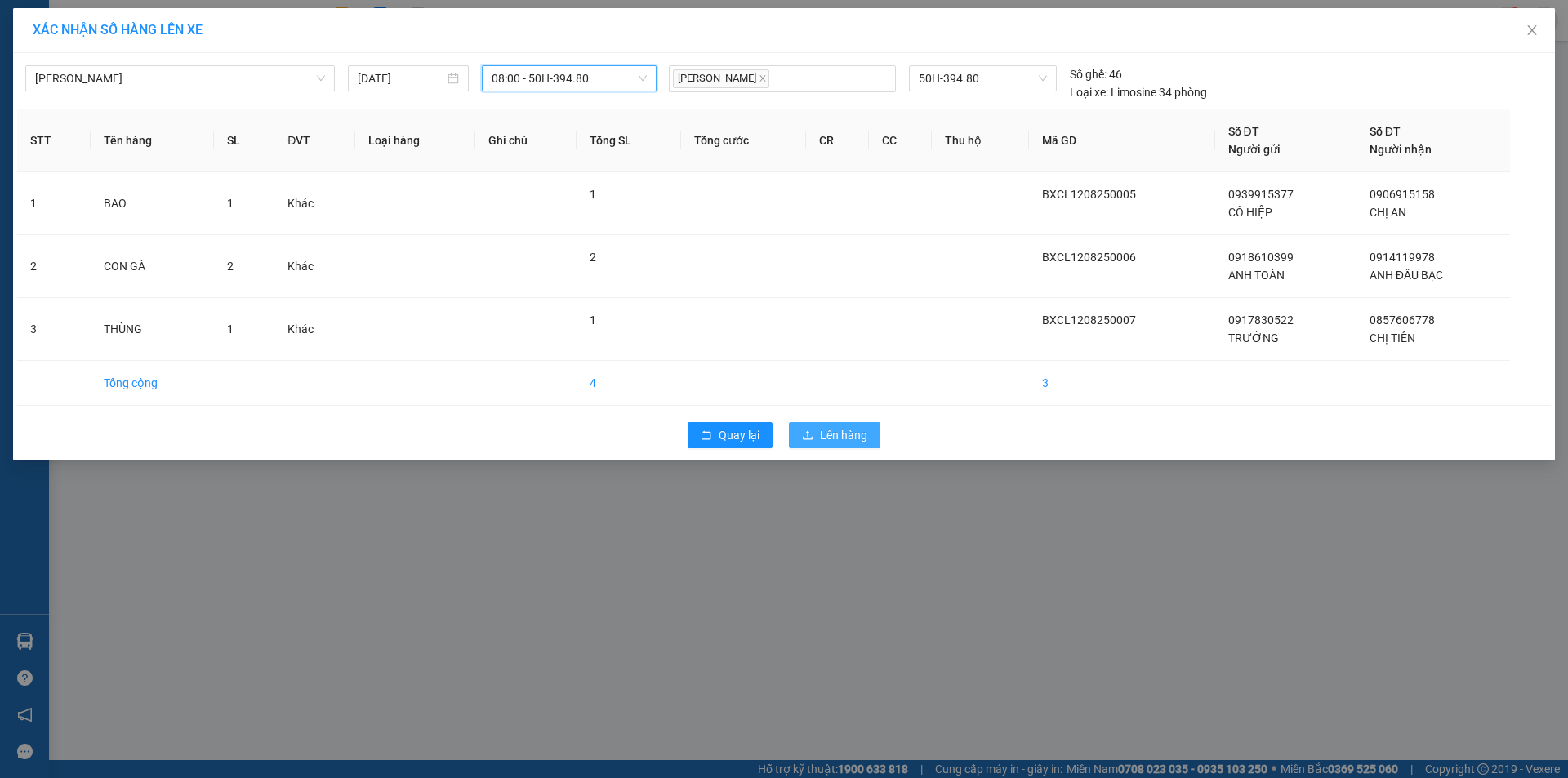
click at [818, 436] on button "Lên hàng" at bounding box center [834, 435] width 91 height 26
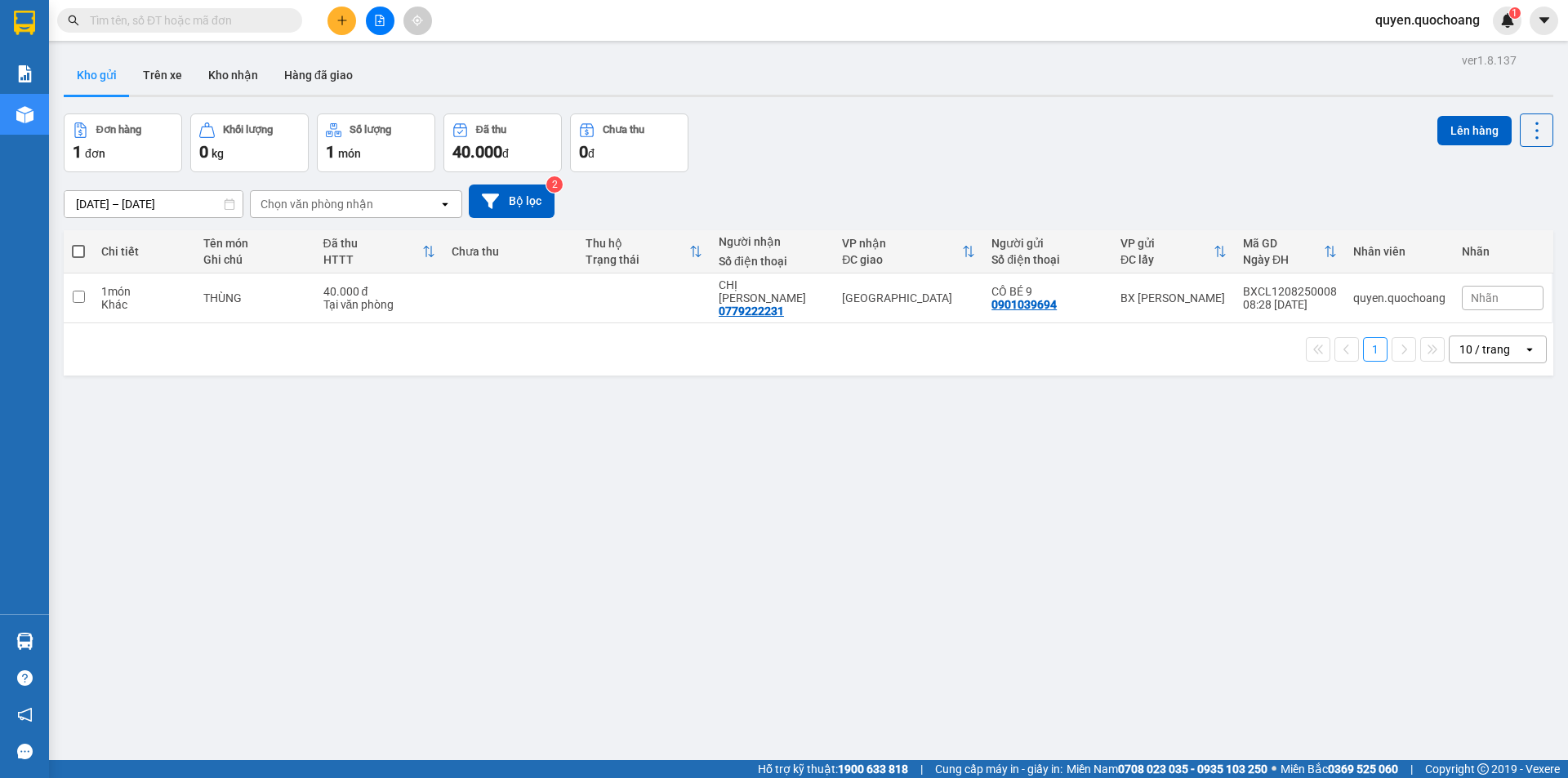
click at [332, 18] on button at bounding box center [341, 21] width 28 height 28
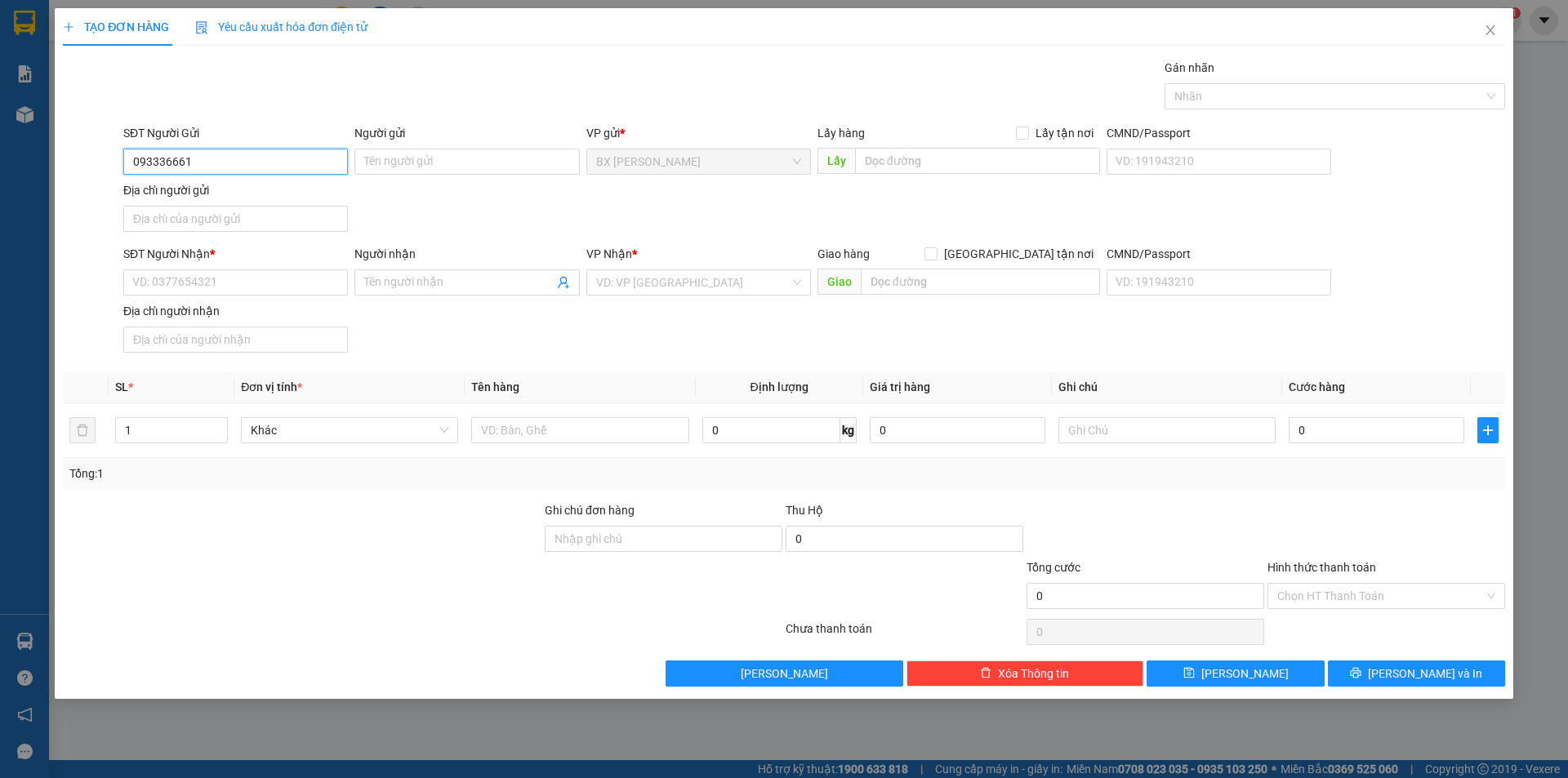
type input "0933366616"
click at [268, 190] on div "0933366616 - DIỆU" at bounding box center [236, 194] width 205 height 18
type input "DIỆU"
type input "0933366616"
click at [358, 163] on input "DIỆU" at bounding box center [467, 161] width 224 height 26
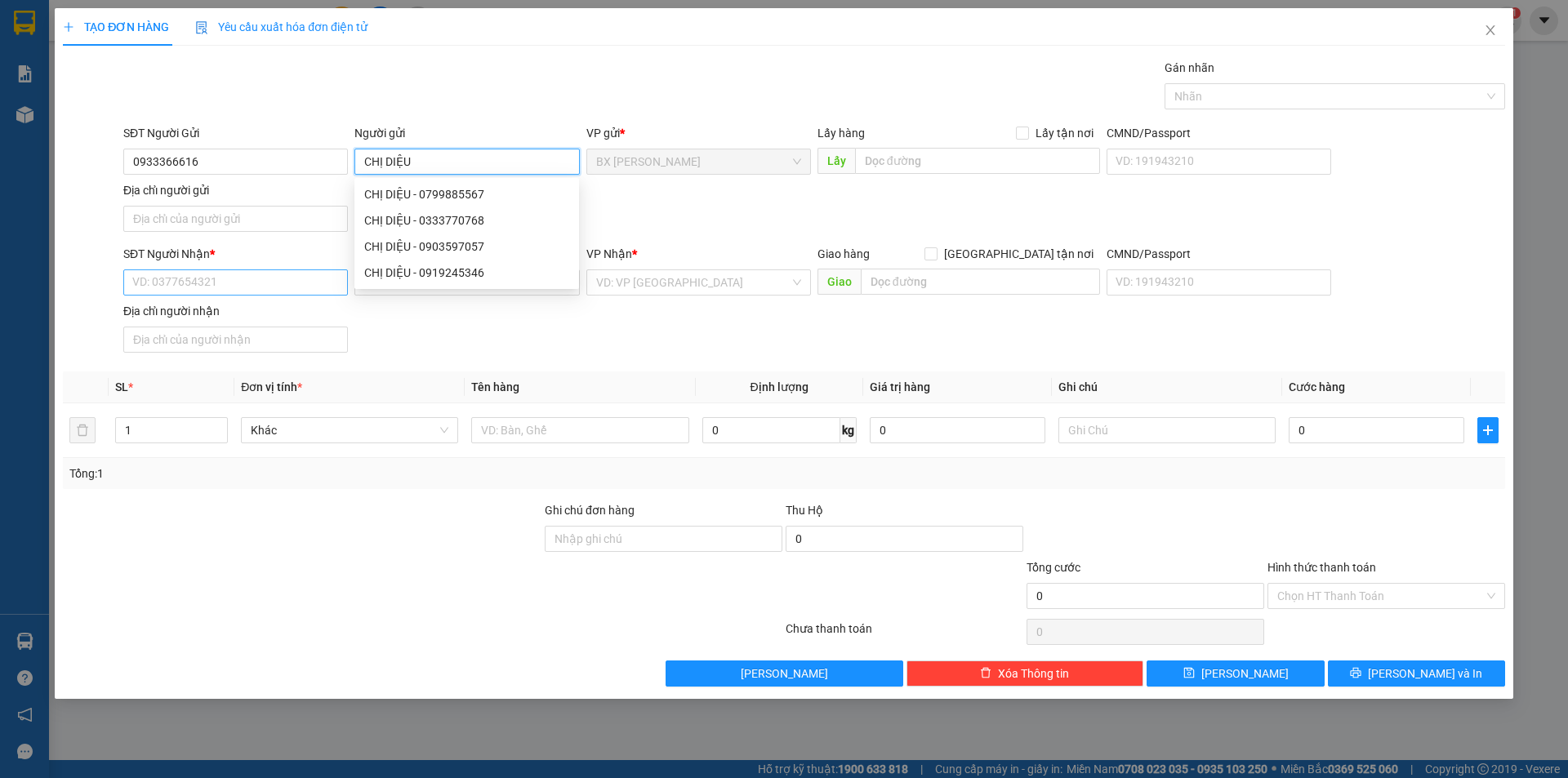
type input "CHỊ DIỆU"
click at [199, 276] on input "SĐT Người Nhận *" at bounding box center [236, 282] width 224 height 26
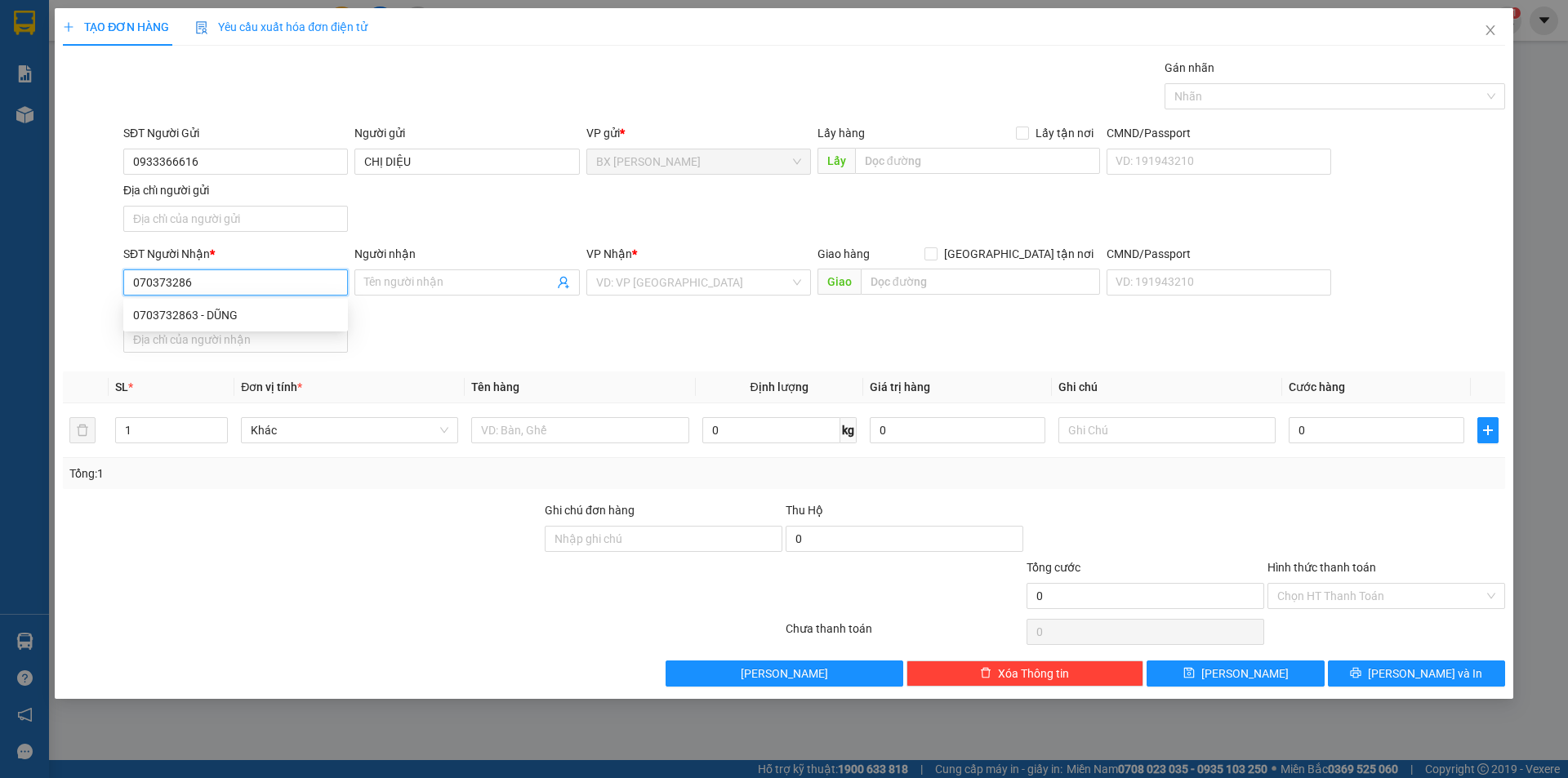
type input "0703732863"
click at [289, 321] on div "0703732863 - DŨNG" at bounding box center [236, 315] width 205 height 18
type input "DŨNG"
type input "0703732863"
click at [360, 282] on span "DŨNG" at bounding box center [467, 282] width 224 height 26
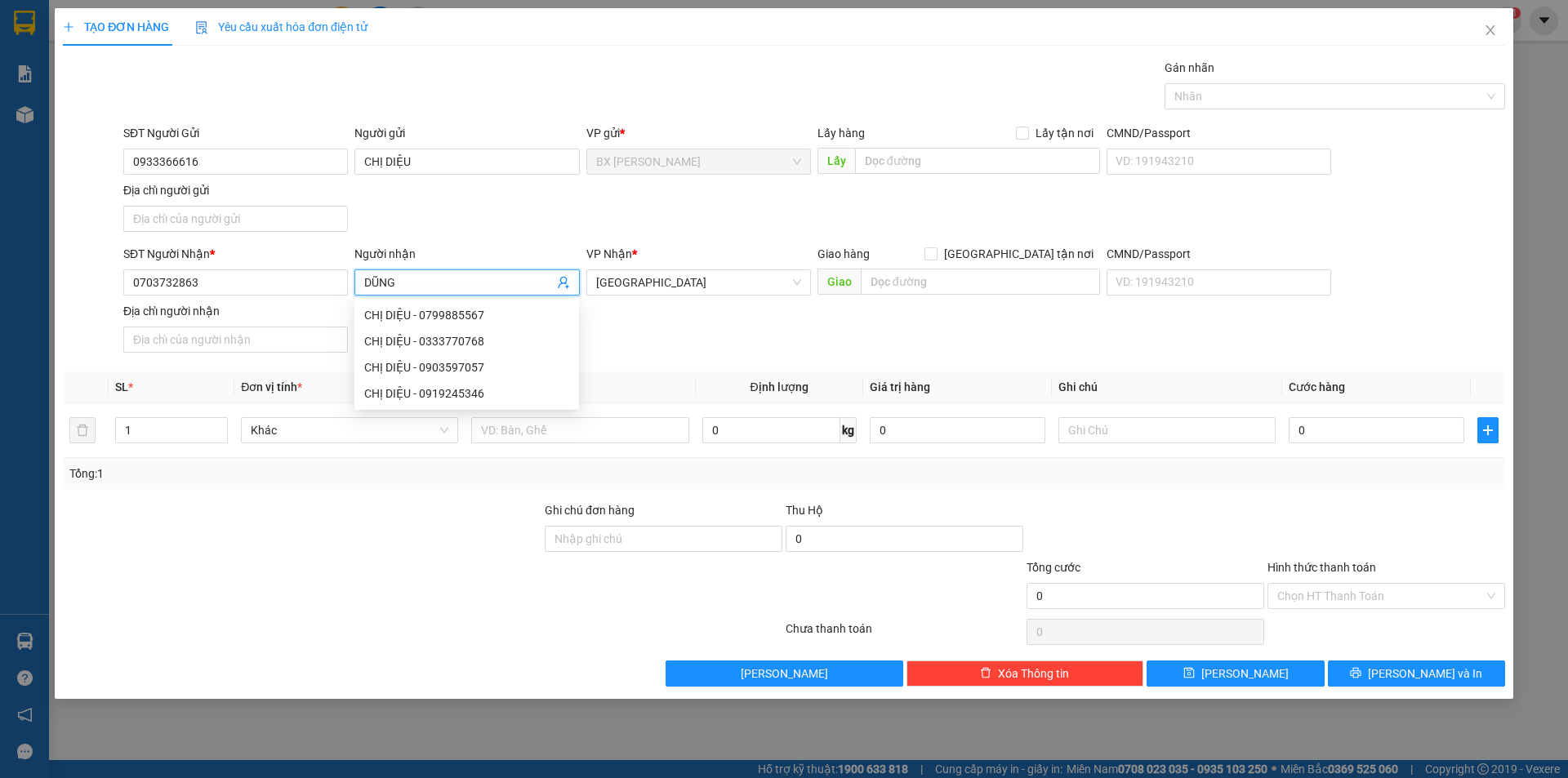
click at [363, 284] on span "DŨNG" at bounding box center [467, 282] width 224 height 26
click at [366, 280] on input "DŨNG" at bounding box center [458, 282] width 189 height 18
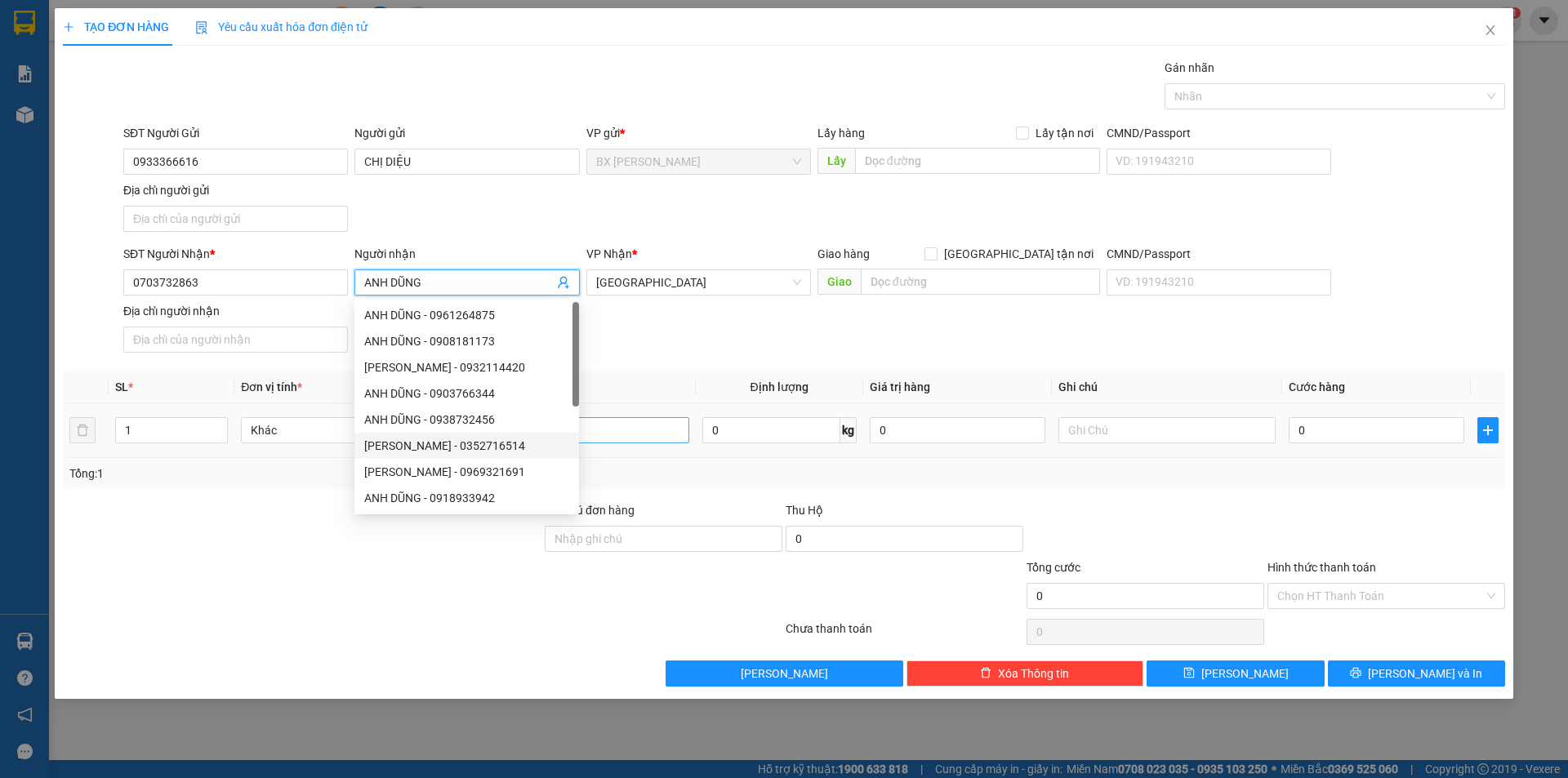
type input "ANH DŨNG"
click at [647, 421] on input "text" at bounding box center [580, 430] width 217 height 26
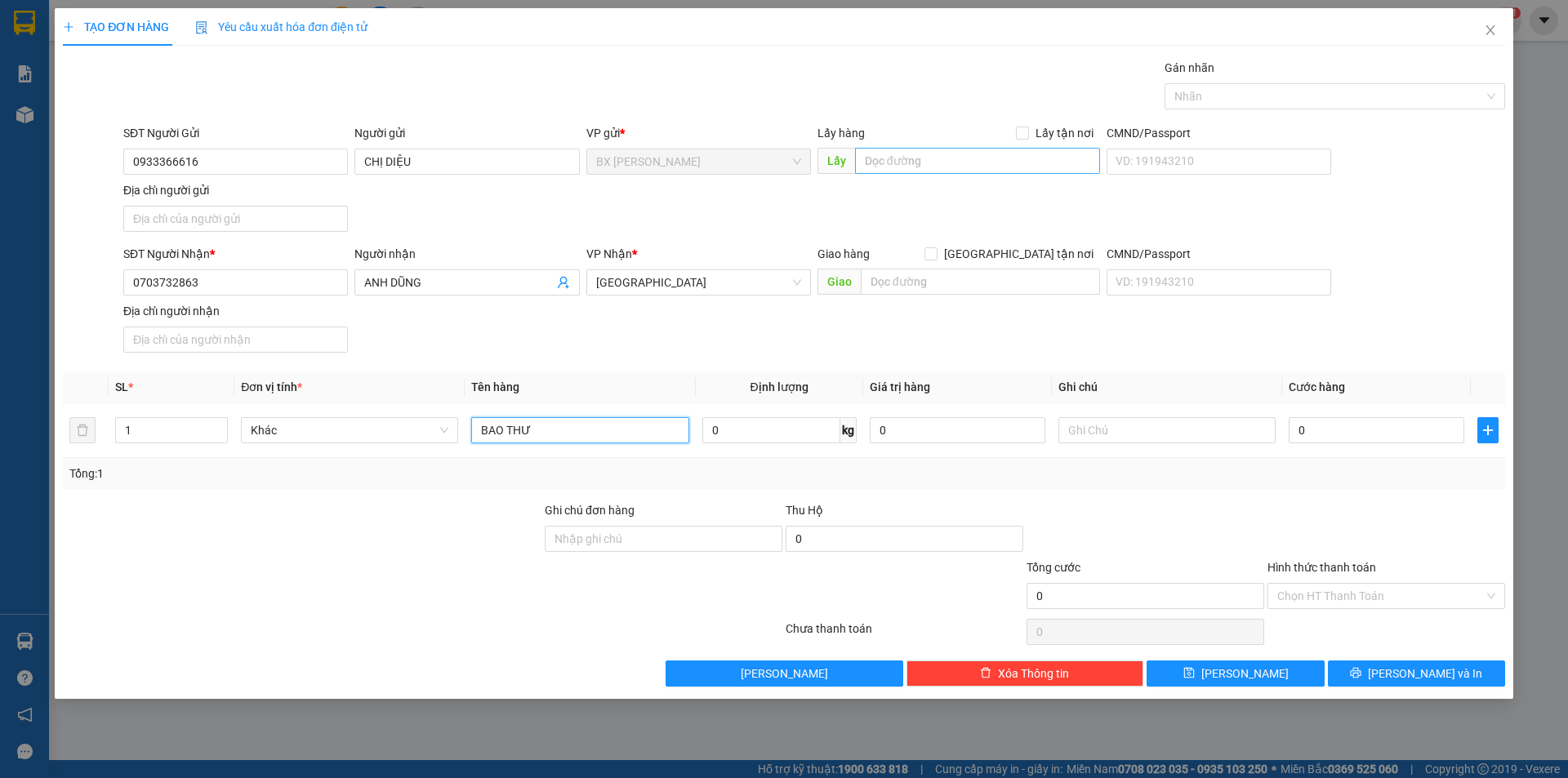
type input "BAO THƯ"
click at [927, 160] on input "text" at bounding box center [978, 160] width 245 height 26
click at [1380, 668] on button "[PERSON_NAME] và In" at bounding box center [1416, 674] width 177 height 26
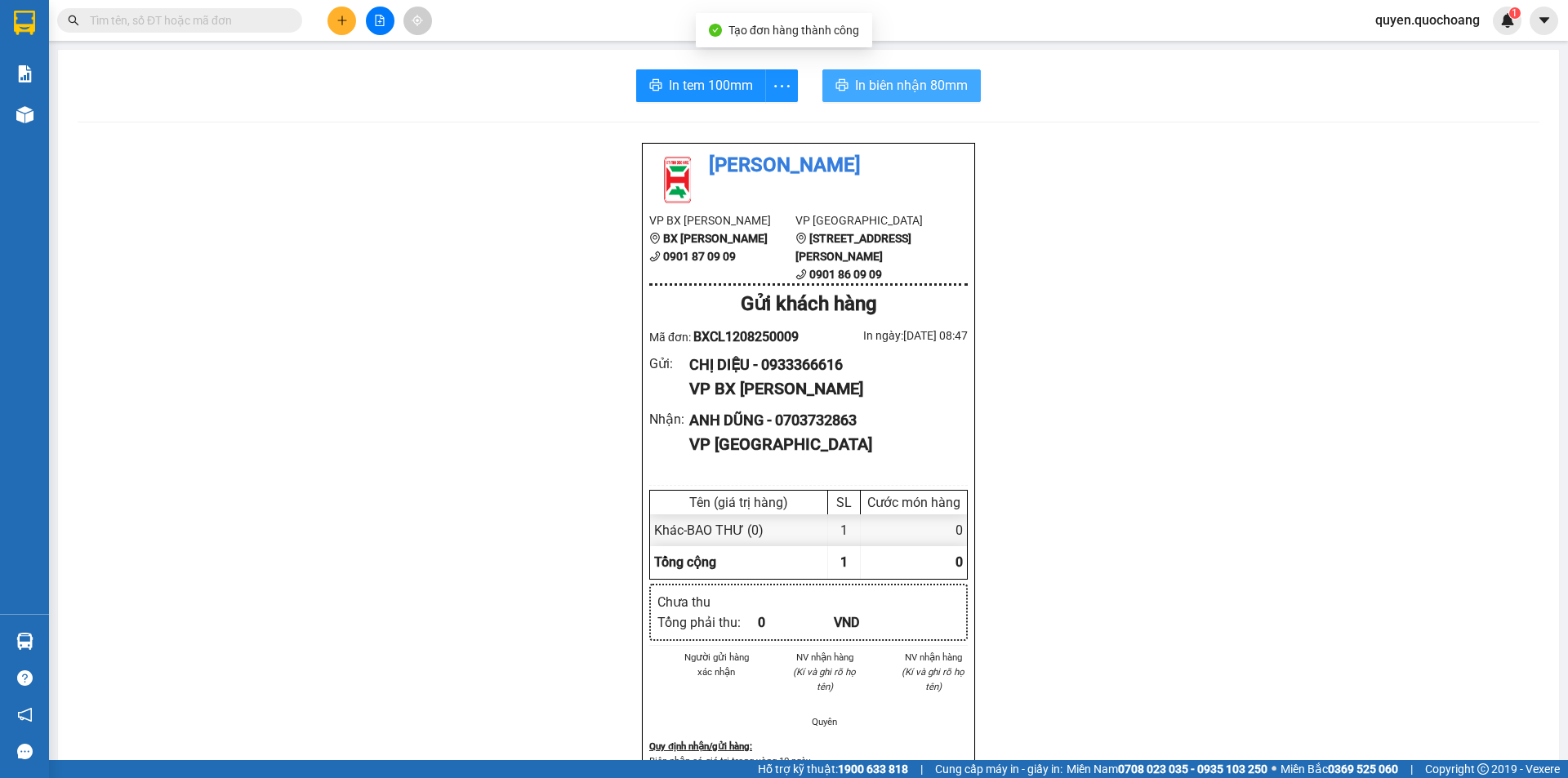
click at [924, 79] on span "In biên nhận 80mm" at bounding box center [911, 85] width 113 height 21
click at [669, 76] on span "In tem 100mm" at bounding box center [710, 85] width 84 height 21
